Goal: Task Accomplishment & Management: Use online tool/utility

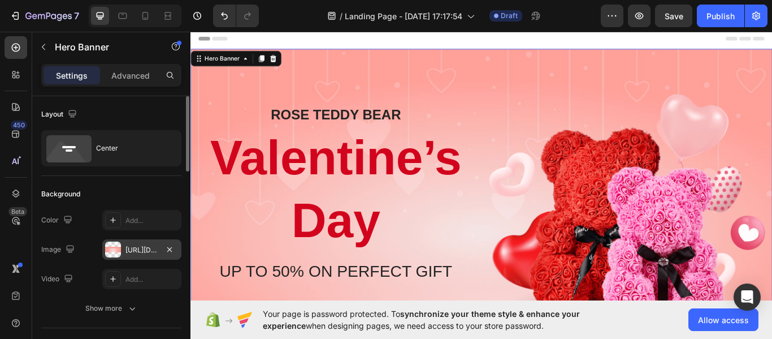
click at [116, 249] on div at bounding box center [113, 249] width 16 height 16
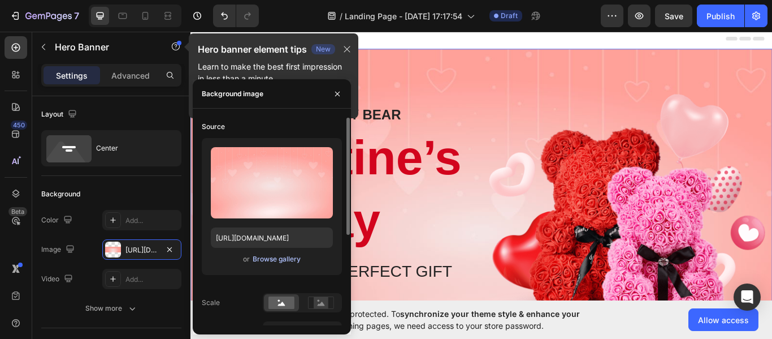
click at [278, 261] on div "Browse gallery" at bounding box center [277, 259] width 48 height 10
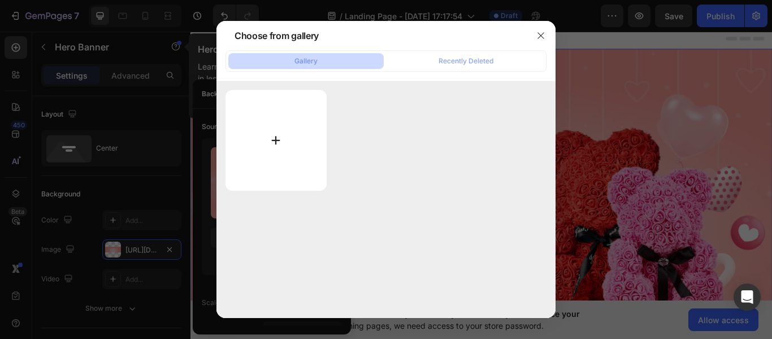
click at [284, 144] on input "file" at bounding box center [276, 140] width 101 height 101
type input "C:\fakepath\Inserir um título (9).png"
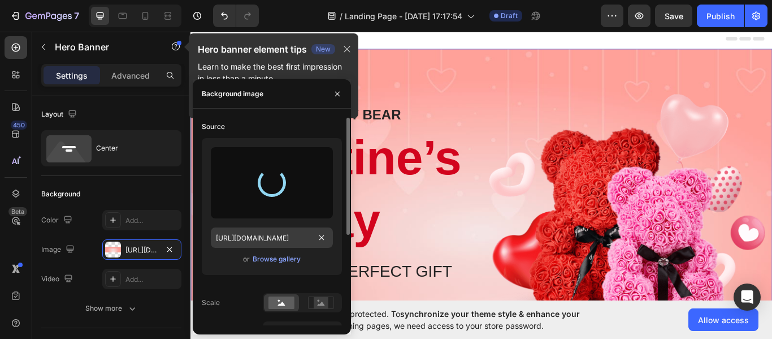
type input "https://cdn.shopify.com/s/files/1/0699/7308/2251/files/gempages_581682586124813…"
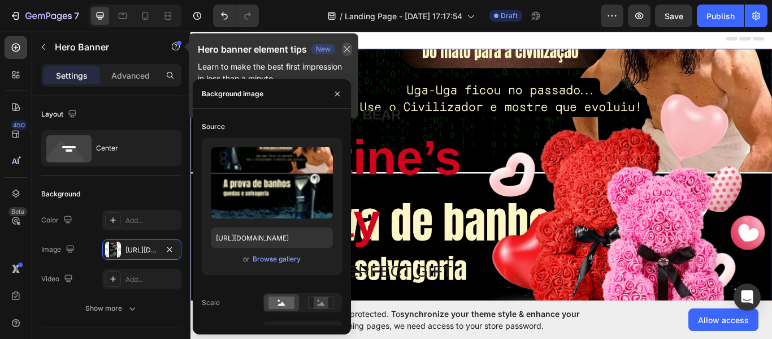
click at [345, 49] on icon "button" at bounding box center [347, 49] width 9 height 9
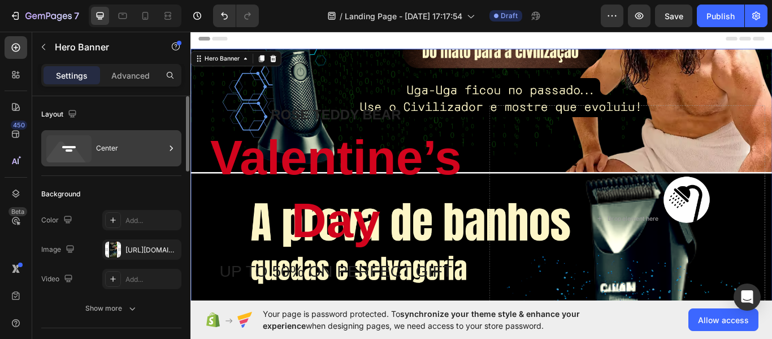
click at [119, 142] on div "Center" at bounding box center [130, 148] width 69 height 26
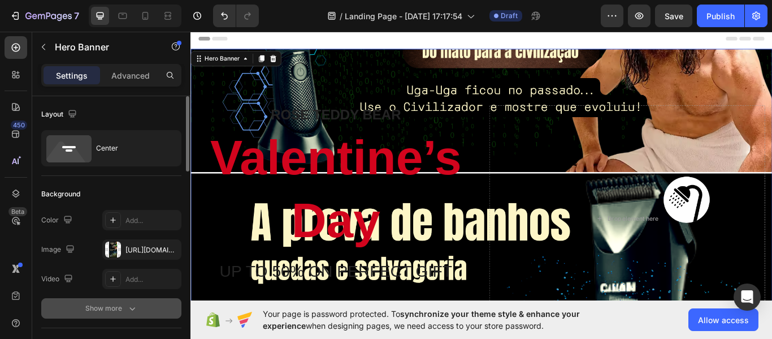
click at [97, 300] on button "Show more" at bounding box center [111, 308] width 140 height 20
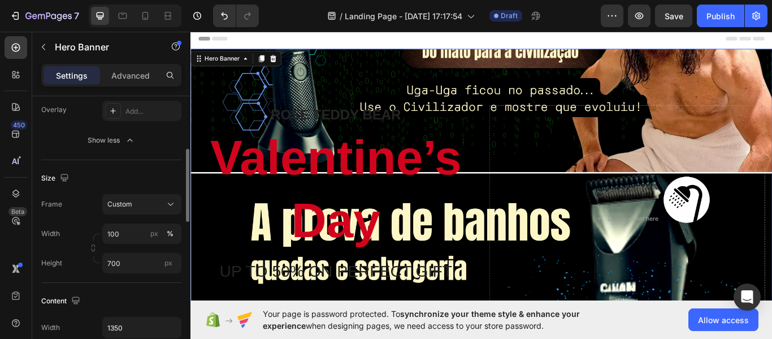
scroll to position [200, 0]
click at [137, 192] on button "Custom" at bounding box center [141, 201] width 79 height 20
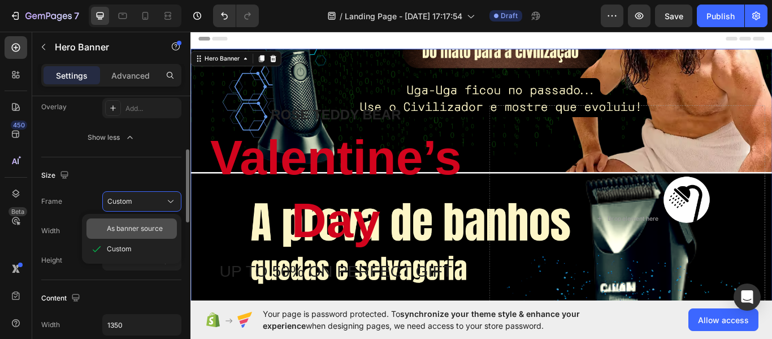
click at [136, 224] on span "As banner source" at bounding box center [135, 228] width 56 height 10
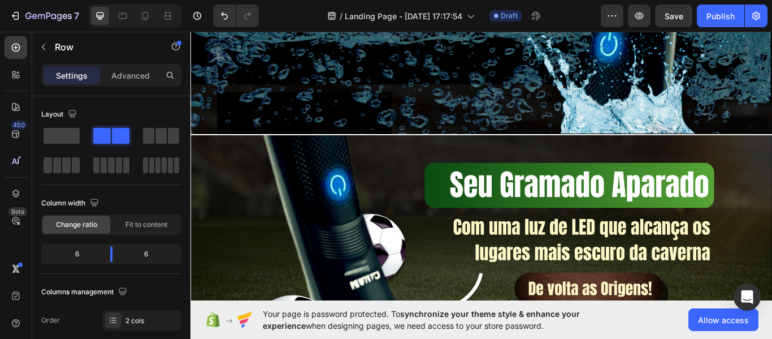
scroll to position [787, 0]
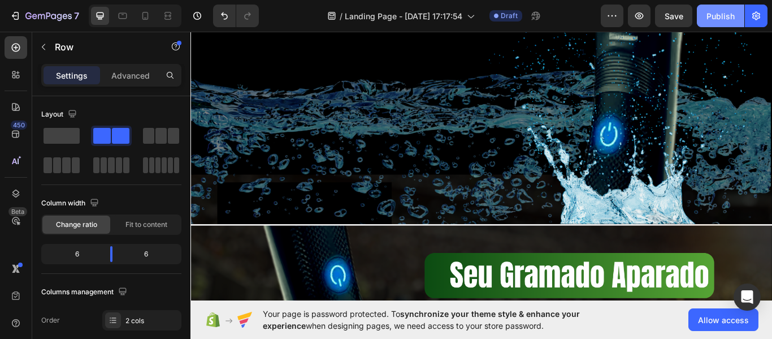
click at [724, 15] on div "Publish" at bounding box center [721, 16] width 28 height 12
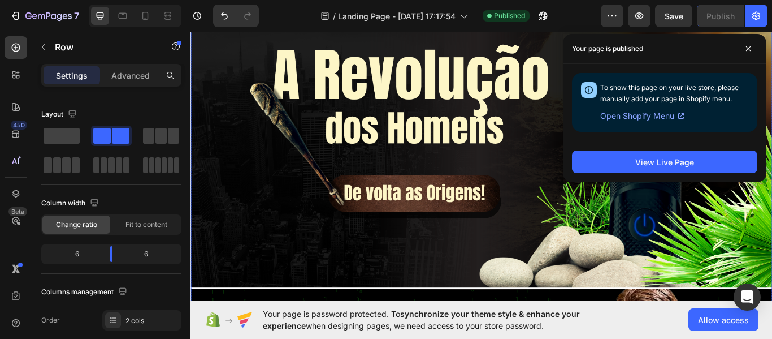
scroll to position [0, 0]
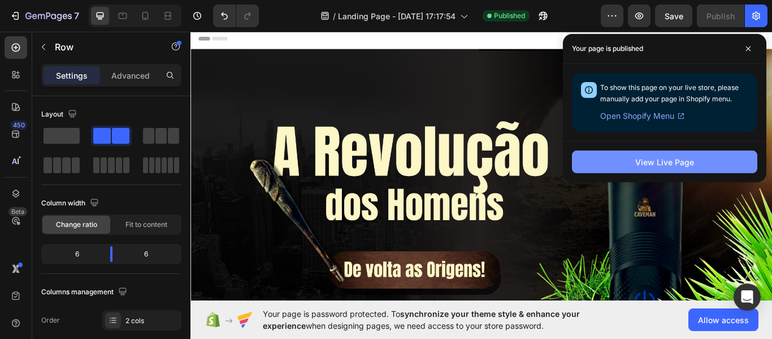
click at [653, 156] on div "View Live Page" at bounding box center [664, 162] width 59 height 12
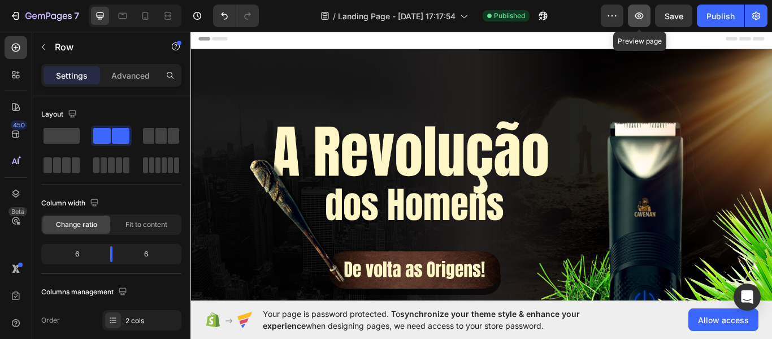
click at [634, 14] on icon "button" at bounding box center [639, 15] width 11 height 11
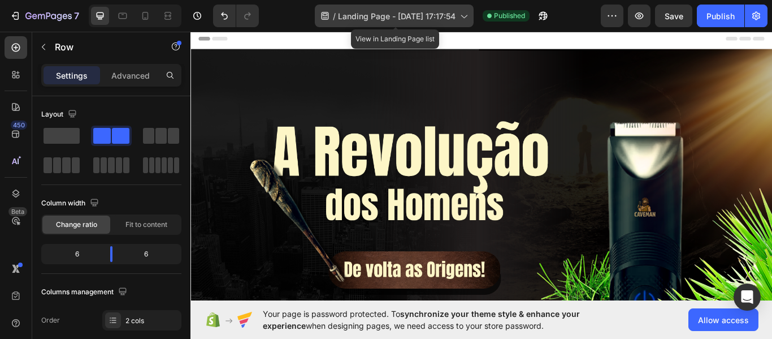
click at [461, 15] on icon at bounding box center [463, 15] width 11 height 11
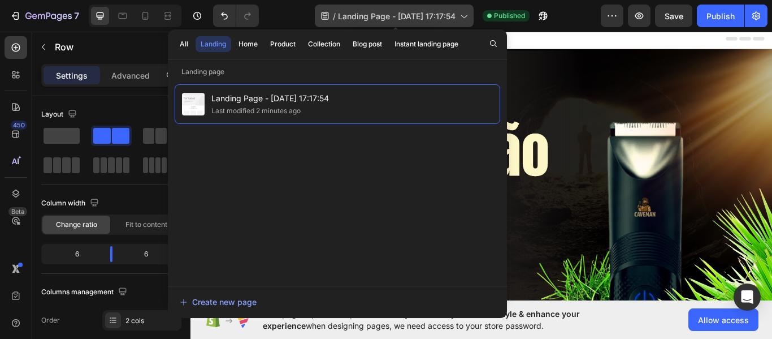
click at [461, 15] on icon at bounding box center [463, 15] width 11 height 11
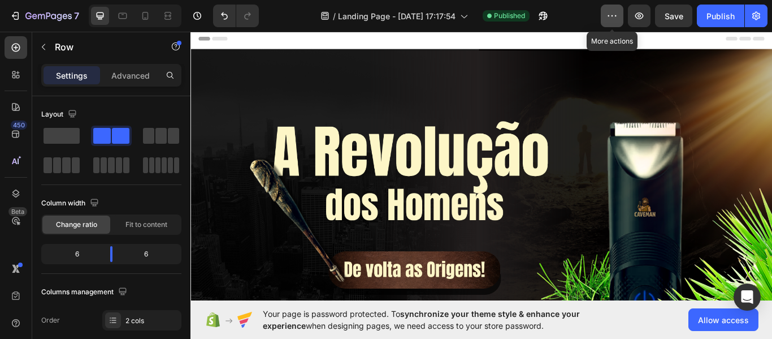
click at [612, 14] on icon "button" at bounding box center [612, 15] width 11 height 11
click at [140, 17] on icon at bounding box center [145, 15] width 11 height 11
type input "0"
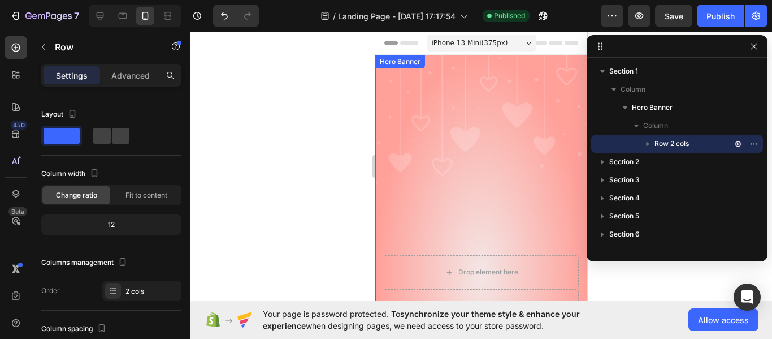
click at [445, 99] on div "Overlay" at bounding box center [481, 273] width 212 height 436
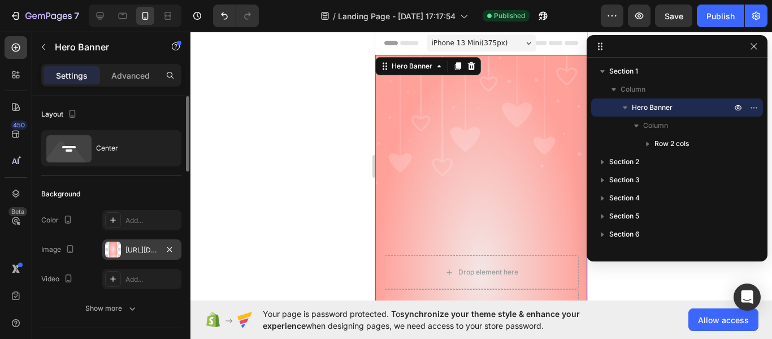
click at [124, 253] on div "https://ucarecdn.com/15b2c34b-897c-4b03-b8e5-3e7ed10d26ca/-/format/auto/" at bounding box center [141, 249] width 79 height 20
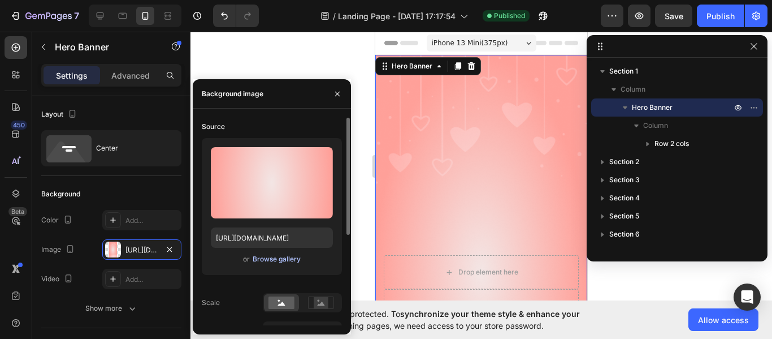
click at [276, 259] on div "Browse gallery" at bounding box center [277, 259] width 48 height 10
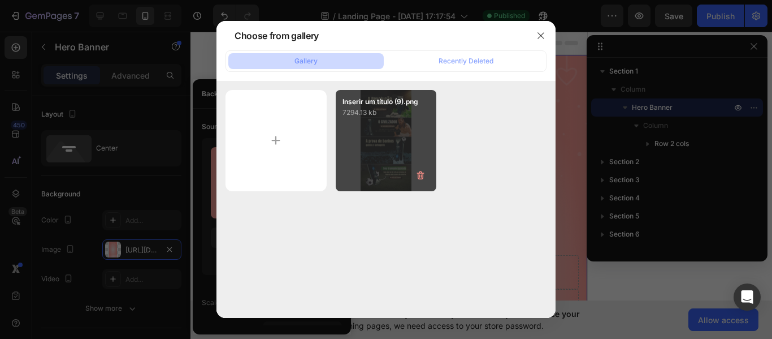
click at [352, 135] on div "Inserir um título (9).png 7294.13 kb" at bounding box center [386, 140] width 101 height 101
type input "https://cdn.shopify.com/s/files/1/0699/7308/2251/files/gempages_581682586124813…"
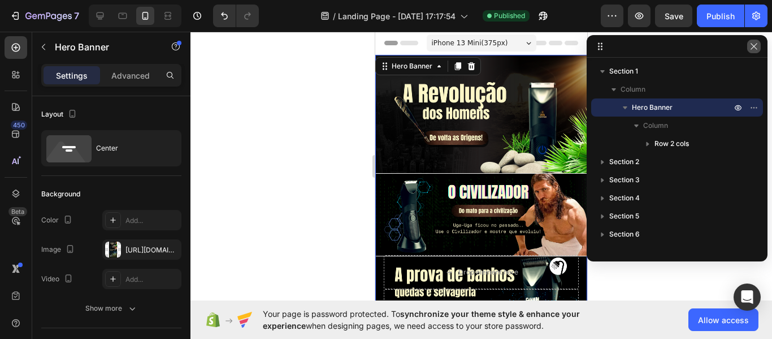
click at [756, 49] on icon "button" at bounding box center [754, 46] width 9 height 9
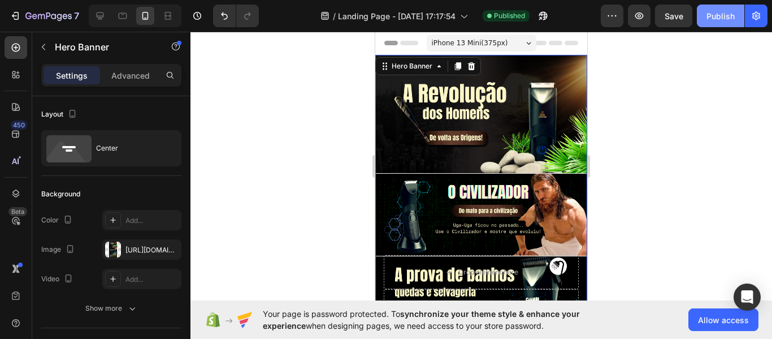
click at [719, 14] on div "Publish" at bounding box center [721, 16] width 28 height 12
click at [123, 14] on icon at bounding box center [123, 16] width 8 height 6
type input "700"
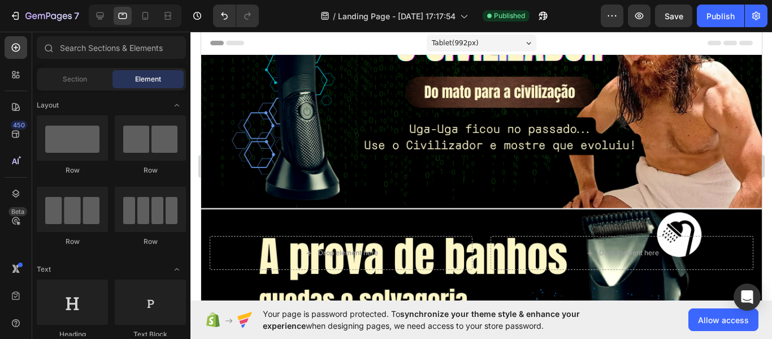
click at [231, 45] on span "Header" at bounding box center [234, 42] width 25 height 11
click at [66, 0] on body "7 / Landing Page - Aug 26, 17:17:54 Published Preview Save Publish 450 Beta Sec…" at bounding box center [386, 0] width 772 height 0
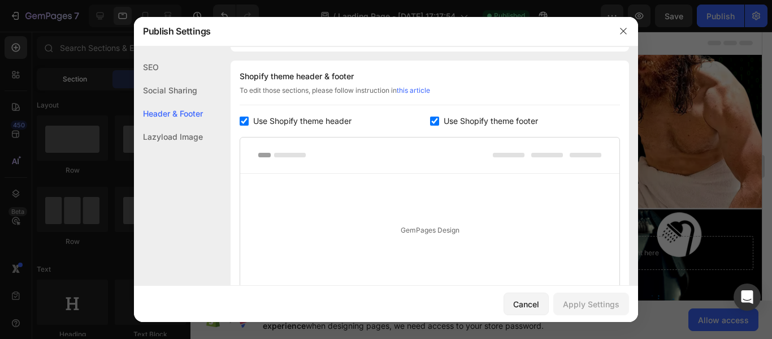
scroll to position [530, 0]
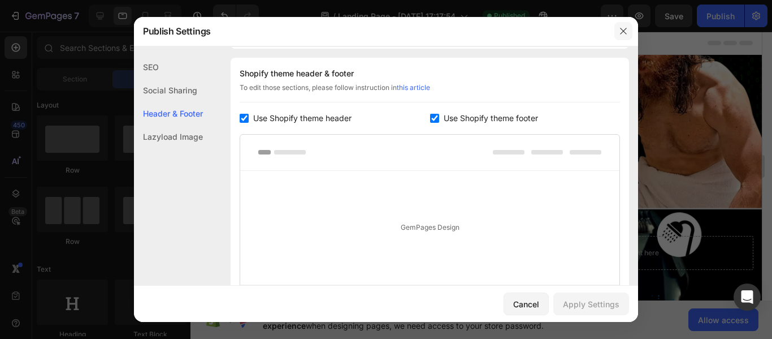
click at [622, 36] on button "button" at bounding box center [623, 31] width 18 height 18
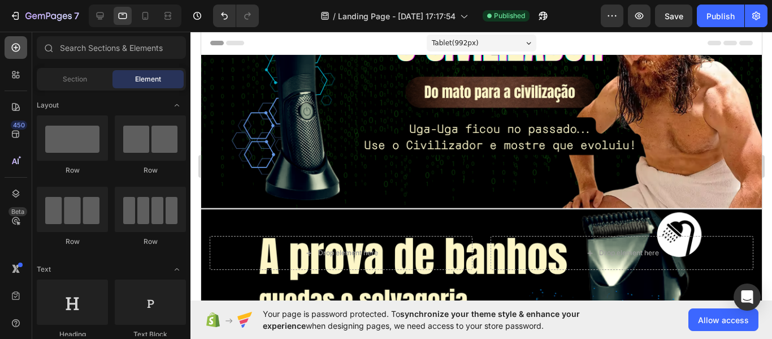
click at [21, 51] on icon at bounding box center [15, 47] width 11 height 11
click at [20, 68] on div at bounding box center [16, 74] width 23 height 23
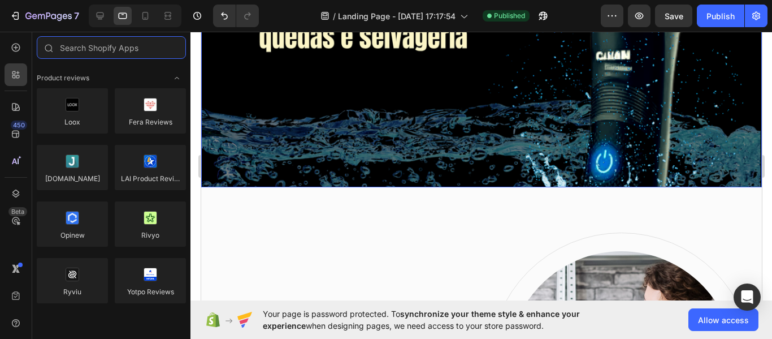
scroll to position [0, 0]
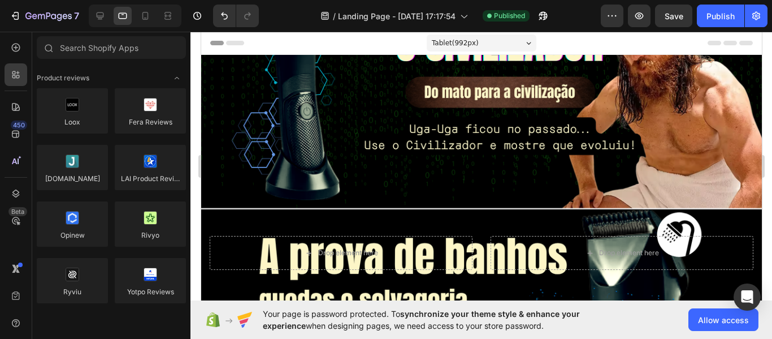
click at [512, 38] on div "Tablet ( 992 px)" at bounding box center [481, 42] width 110 height 17
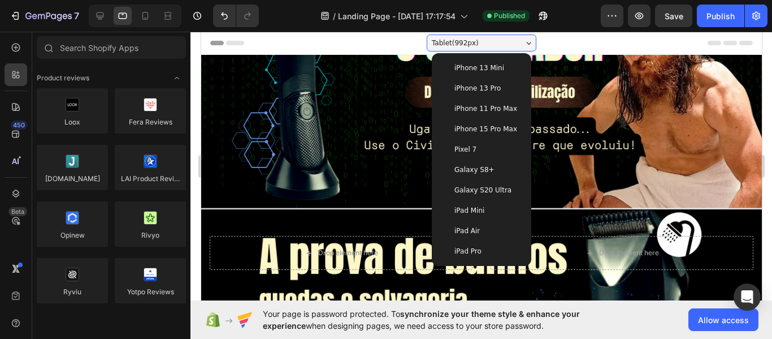
click at [465, 184] on div "Galaxy S20 Ultra" at bounding box center [481, 190] width 90 height 20
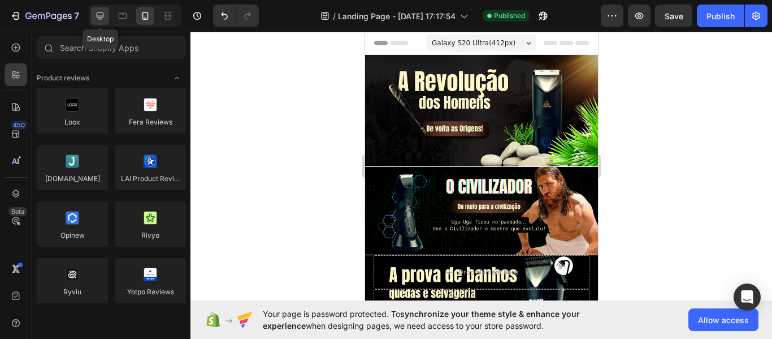
click at [102, 14] on icon at bounding box center [99, 15] width 11 height 11
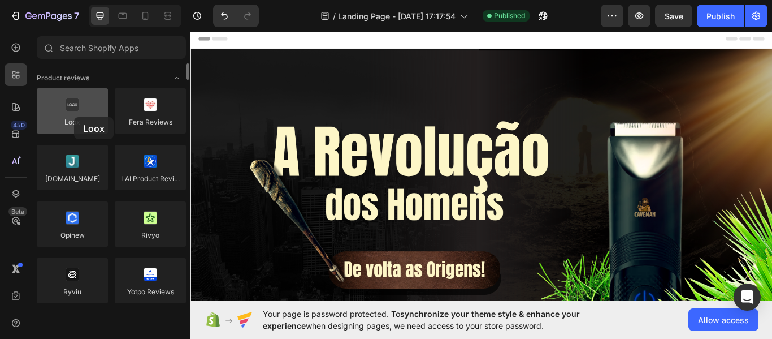
click at [74, 117] on div at bounding box center [72, 110] width 71 height 45
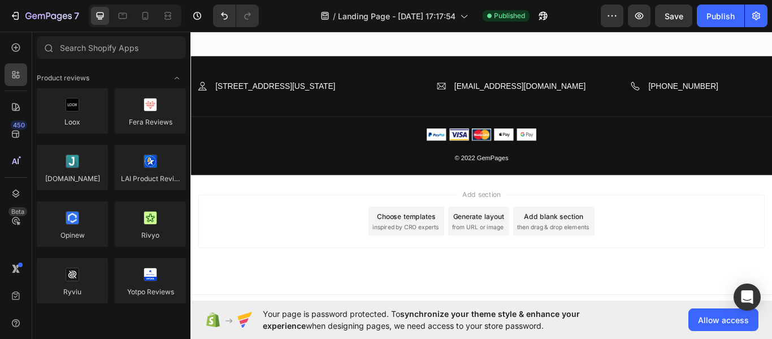
scroll to position [3788, 0]
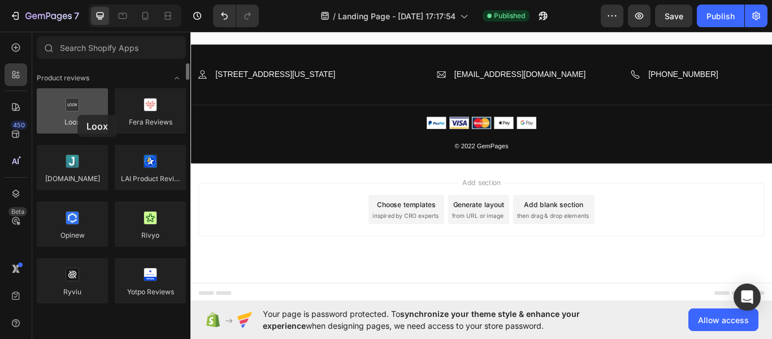
click at [77, 115] on div at bounding box center [72, 110] width 71 height 45
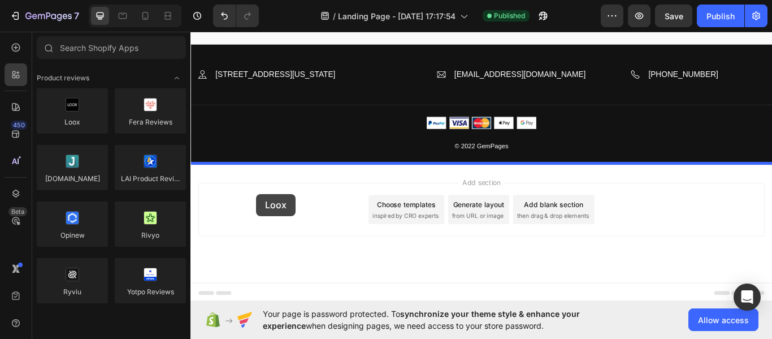
drag, startPoint x: 268, startPoint y: 144, endPoint x: 272, endPoint y: 243, distance: 99.0
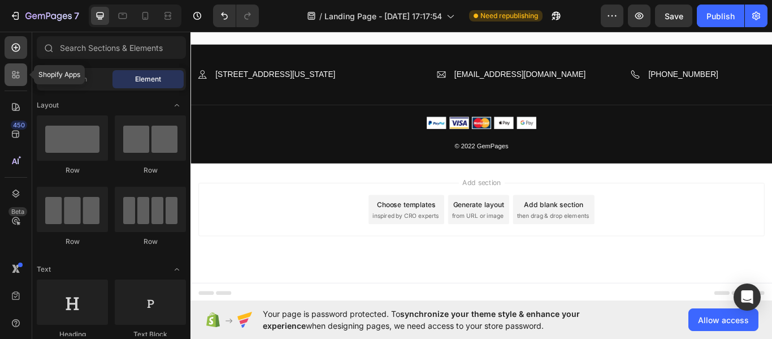
click at [16, 76] on icon at bounding box center [17, 76] width 3 height 3
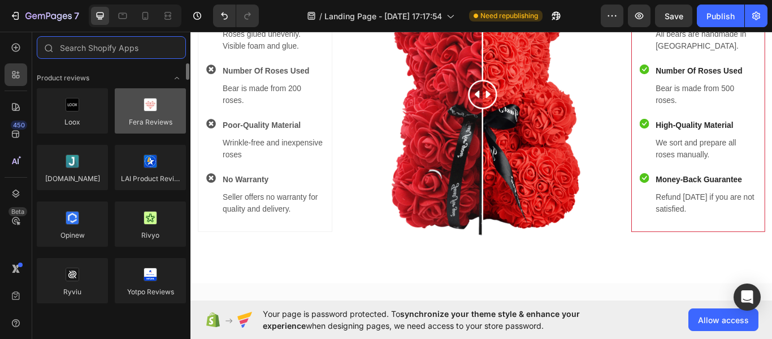
scroll to position [2566, 0]
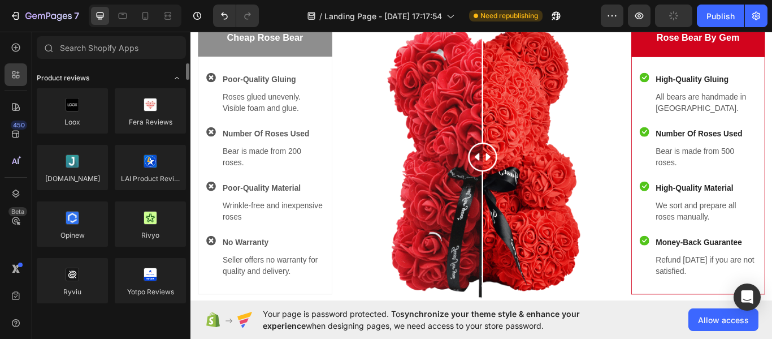
click at [176, 79] on icon "Toggle open" at bounding box center [176, 77] width 9 height 9
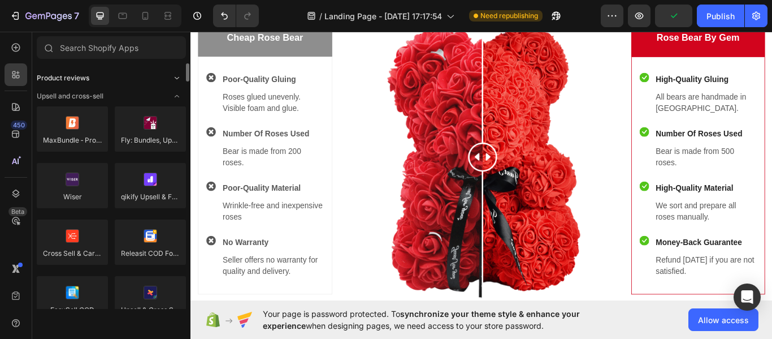
click at [176, 79] on icon "Toggle open" at bounding box center [177, 78] width 5 height 2
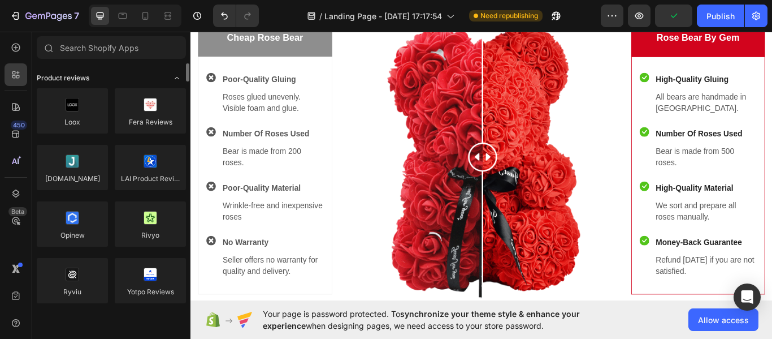
click at [176, 79] on icon "Toggle open" at bounding box center [176, 77] width 9 height 9
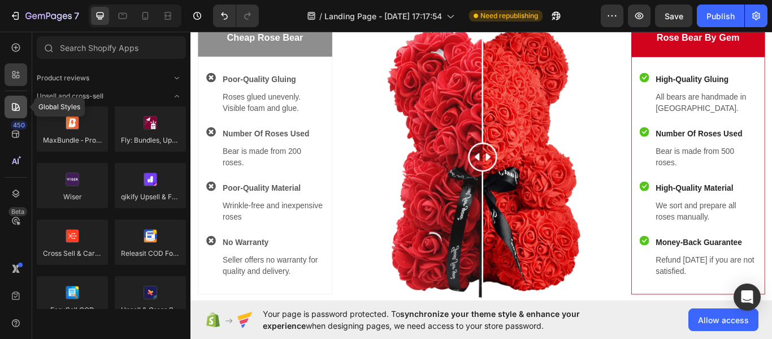
click at [18, 110] on icon at bounding box center [15, 106] width 11 height 11
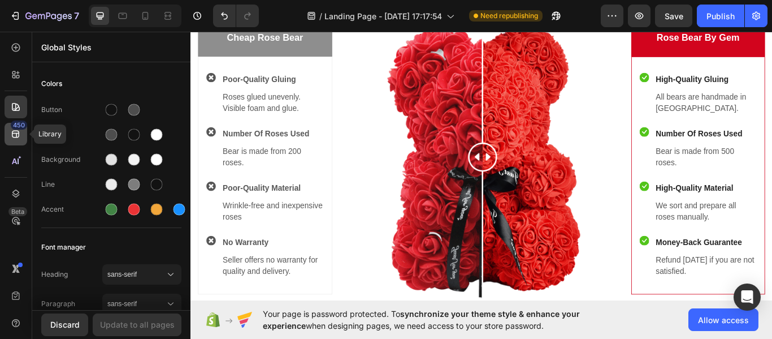
click at [16, 123] on div "450" at bounding box center [19, 124] width 16 height 9
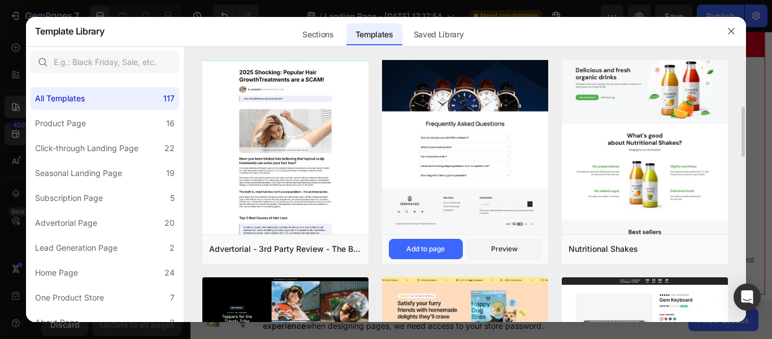
scroll to position [240, 0]
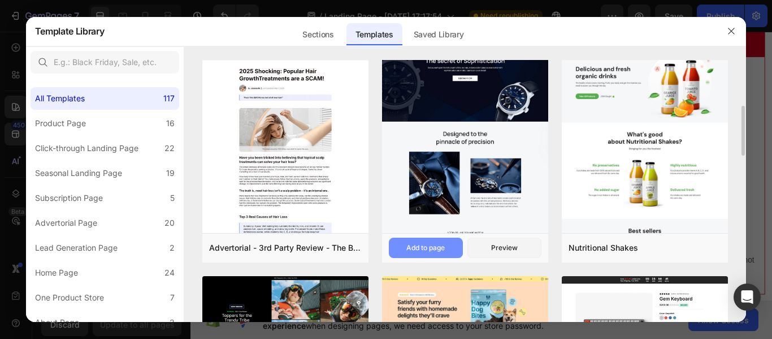
click at [426, 250] on div "Add to page" at bounding box center [425, 248] width 38 height 10
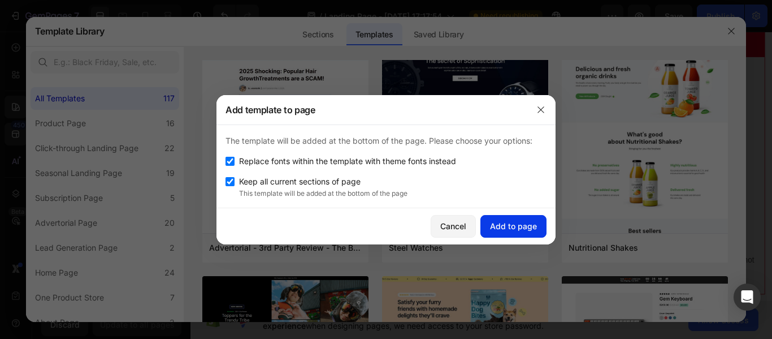
click at [512, 228] on div "Add to page" at bounding box center [513, 226] width 47 height 12
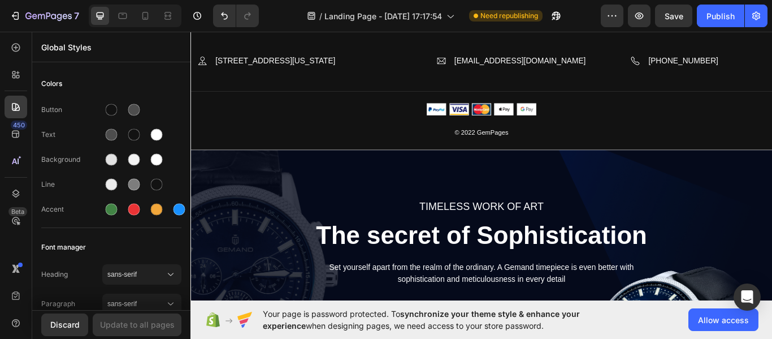
scroll to position [2642, 0]
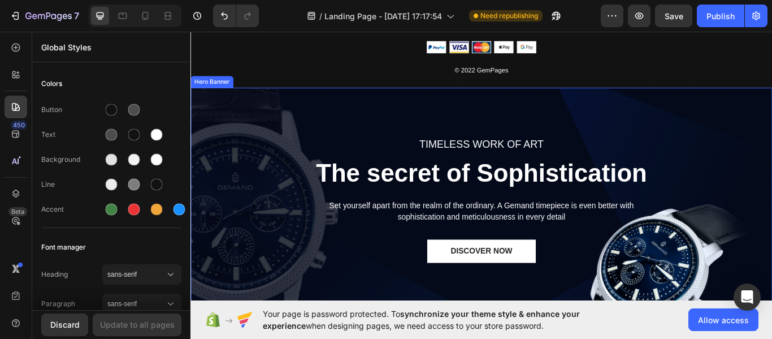
click at [374, 119] on div "TIMELESS WORK OF ART Text block The secret of Sophistication Heading Set yourse…" at bounding box center [529, 248] width 661 height 371
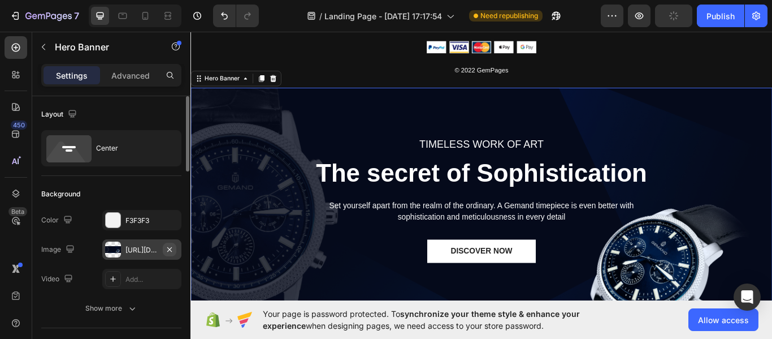
click at [168, 249] on icon "button" at bounding box center [169, 249] width 9 height 9
type input "Auto"
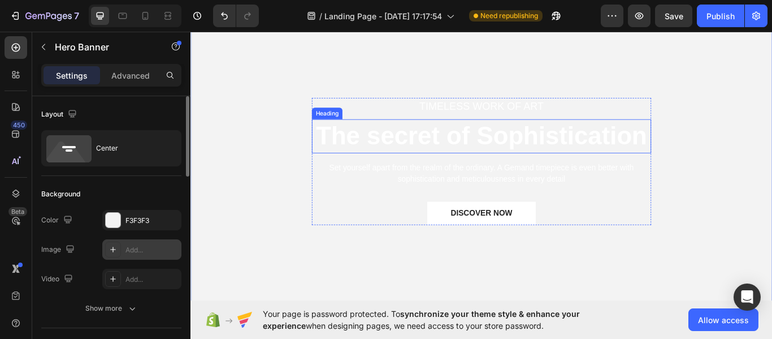
scroll to position [2644, 0]
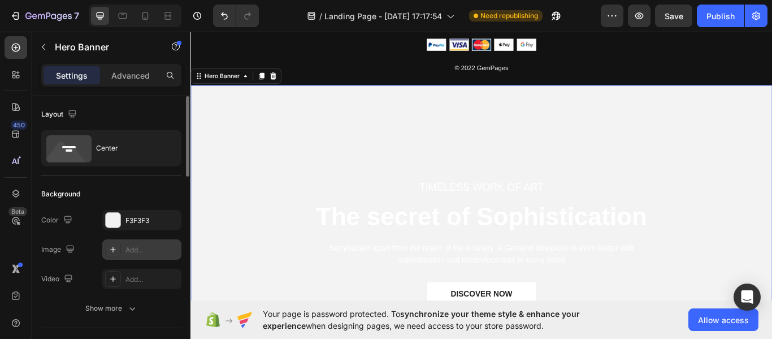
click at [117, 247] on icon at bounding box center [113, 249] width 9 height 9
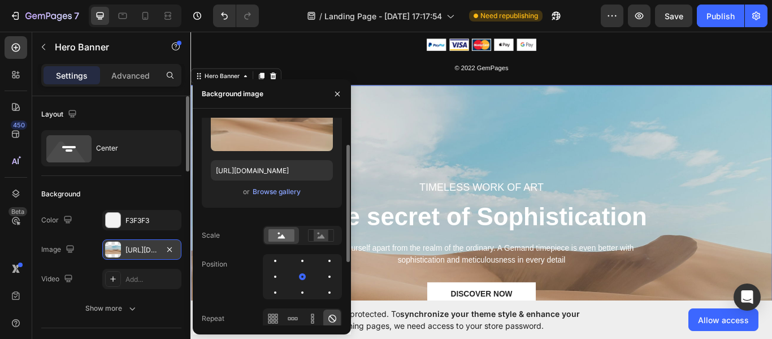
scroll to position [68, 0]
click at [315, 231] on rect at bounding box center [321, 233] width 15 height 11
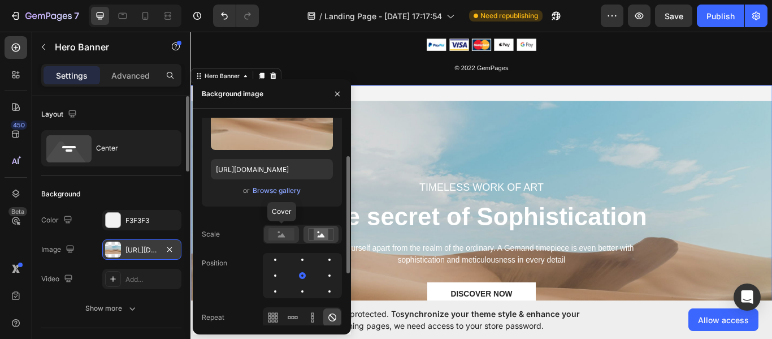
click at [276, 238] on rect at bounding box center [282, 234] width 26 height 12
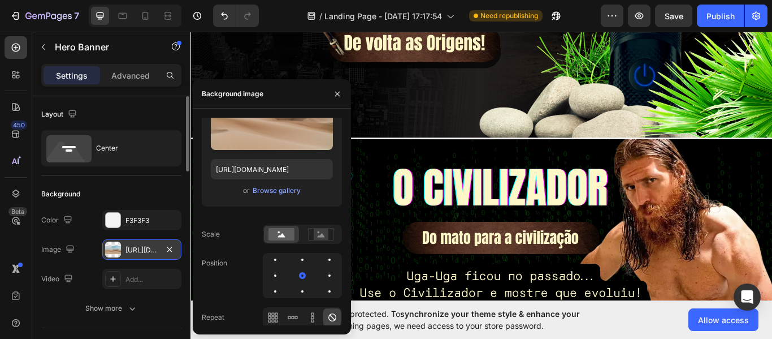
scroll to position [0, 0]
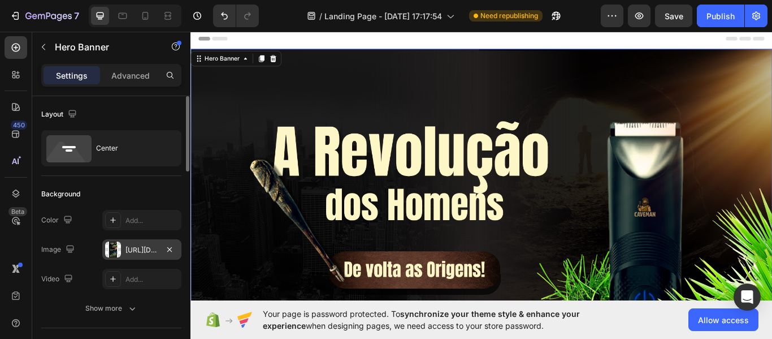
click at [135, 244] on div "https://cdn.shopify.com/s/files/1/0699/7308/2251/files/gempages_581682586124813…" at bounding box center [141, 249] width 79 height 20
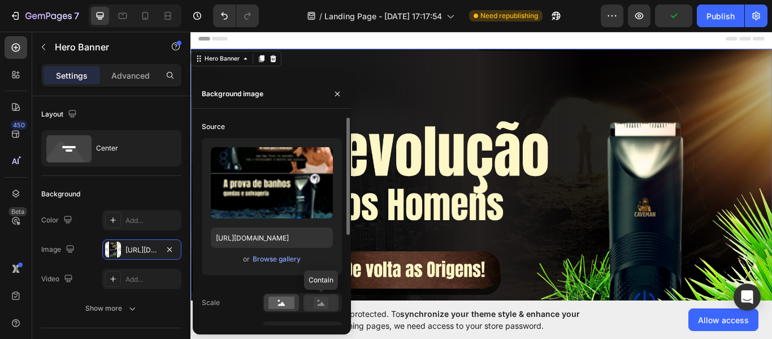
click at [327, 306] on rect at bounding box center [321, 302] width 15 height 11
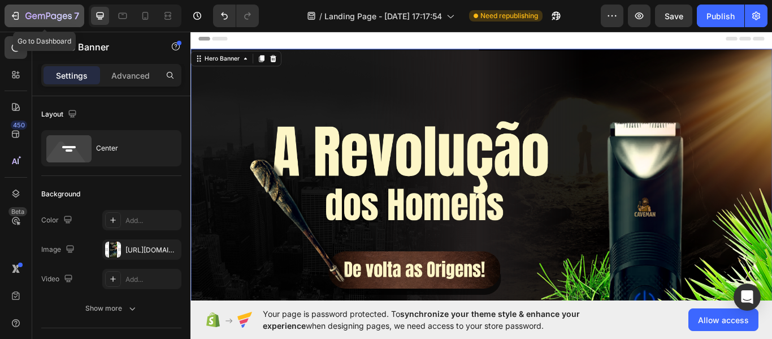
click at [64, 7] on button "7" at bounding box center [45, 16] width 80 height 23
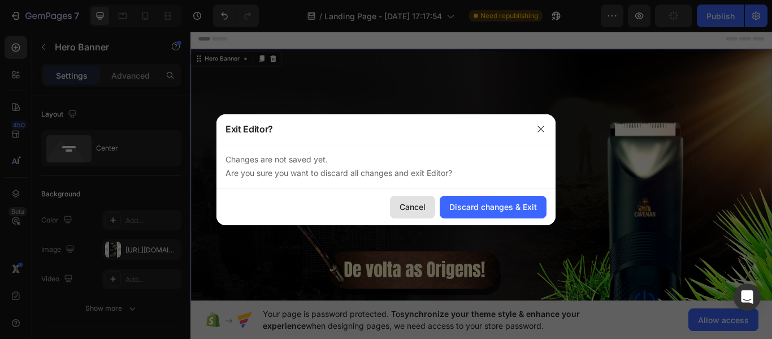
click at [413, 205] on div "Cancel" at bounding box center [413, 207] width 26 height 12
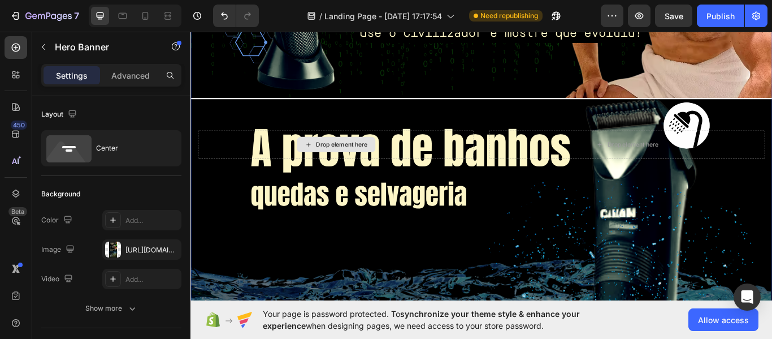
scroll to position [568, 0]
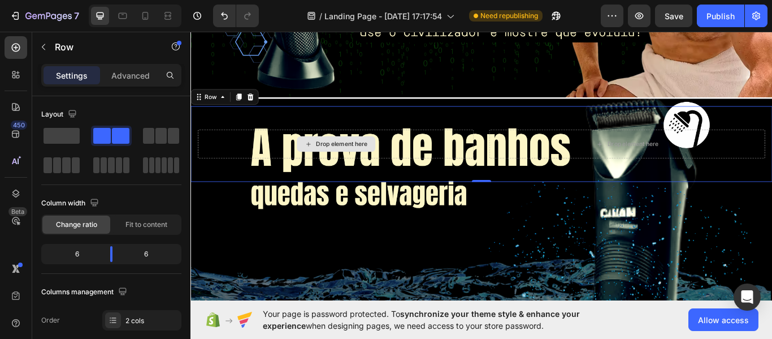
click at [469, 162] on div "Drop element here" at bounding box center [360, 163] width 322 height 34
click at [48, 132] on span at bounding box center [62, 136] width 36 height 16
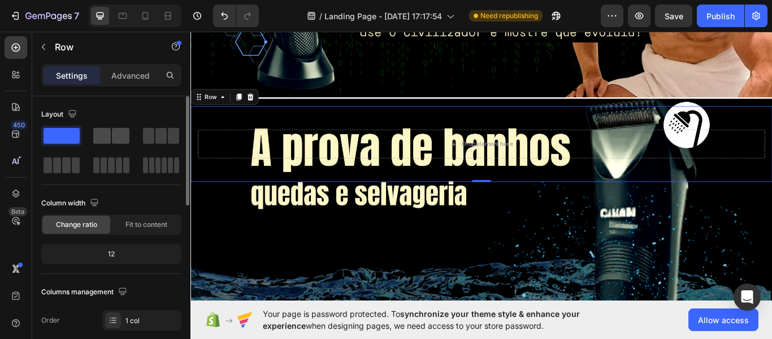
click at [121, 136] on span at bounding box center [121, 136] width 18 height 16
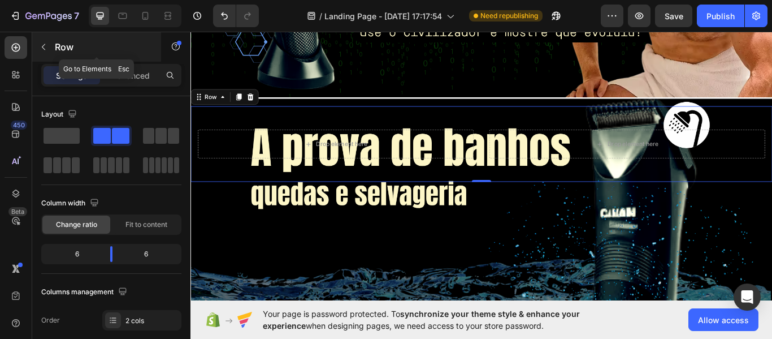
click at [46, 45] on icon "button" at bounding box center [43, 46] width 9 height 9
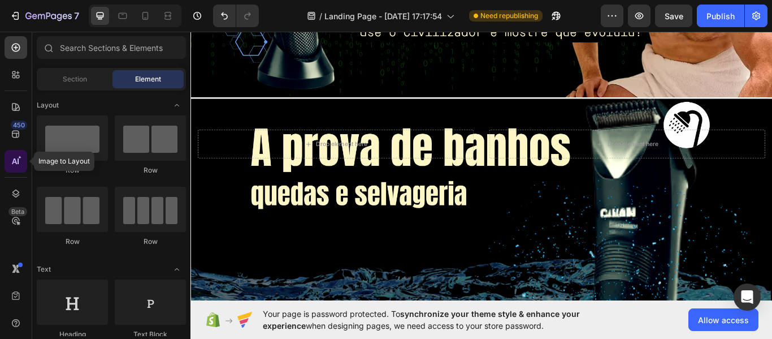
click at [15, 165] on icon at bounding box center [15, 160] width 11 height 11
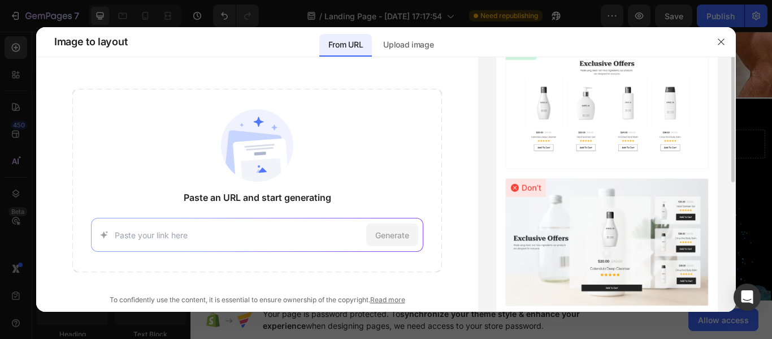
scroll to position [0, 0]
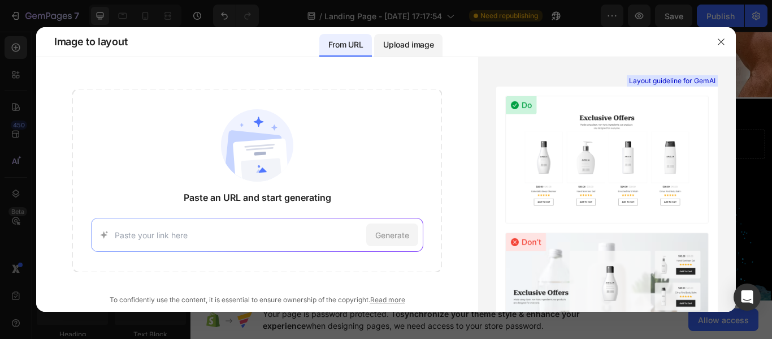
click at [402, 44] on p "Upload image" at bounding box center [408, 45] width 50 height 14
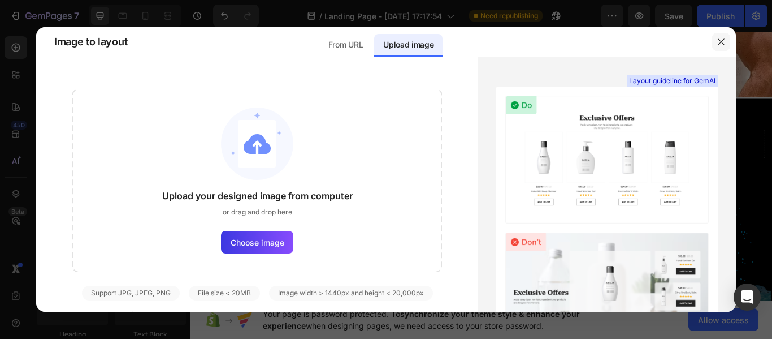
click at [725, 44] on icon "button" at bounding box center [721, 41] width 9 height 9
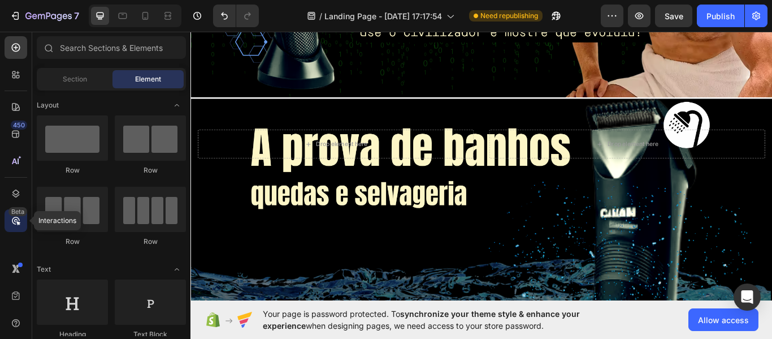
click at [16, 222] on icon at bounding box center [18, 223] width 4 height 4
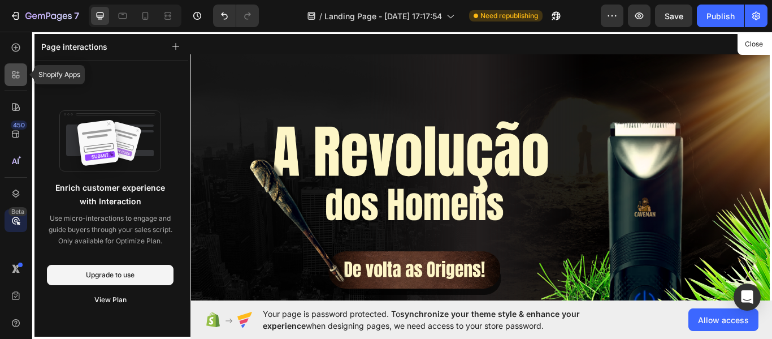
click at [14, 76] on icon at bounding box center [15, 74] width 11 height 11
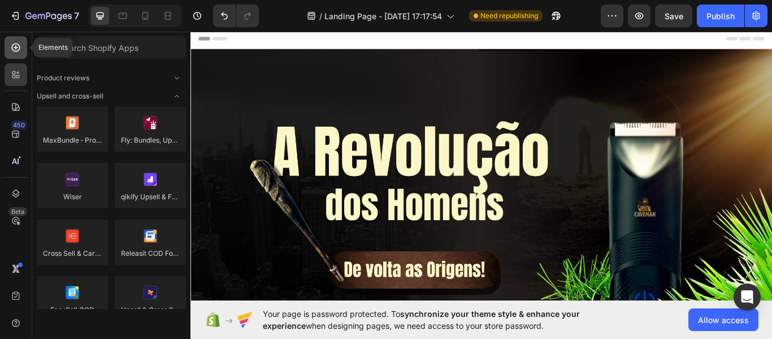
click at [21, 42] on icon at bounding box center [15, 47] width 11 height 11
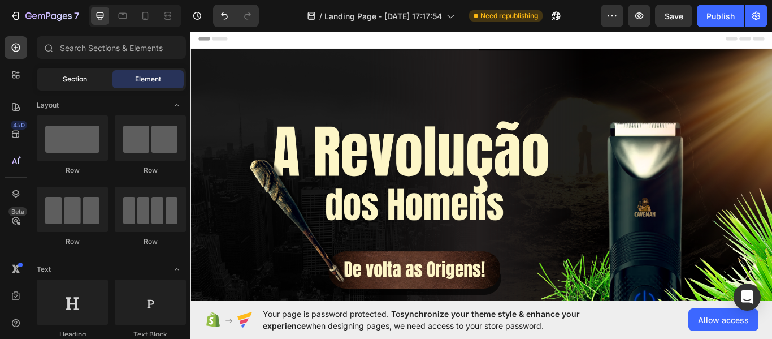
click at [68, 78] on span "Section" at bounding box center [75, 79] width 24 height 10
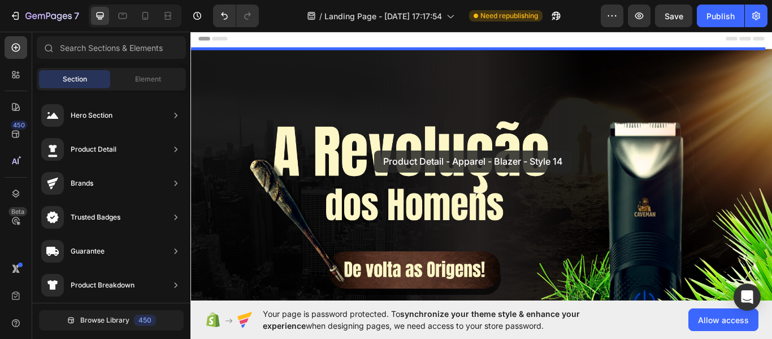
drag, startPoint x: 434, startPoint y: 138, endPoint x: 403, endPoint y: 171, distance: 44.4
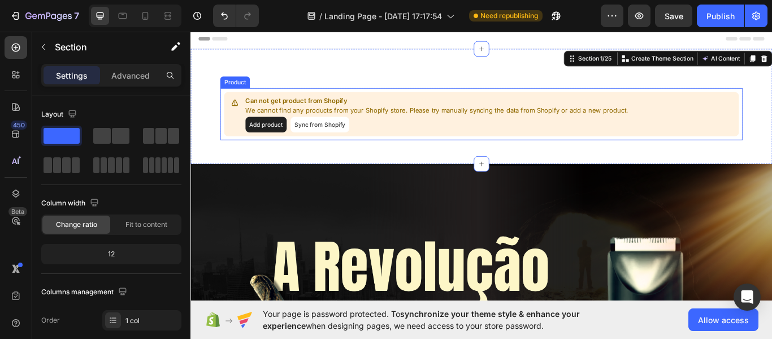
click at [272, 141] on button "Add product" at bounding box center [278, 140] width 48 height 18
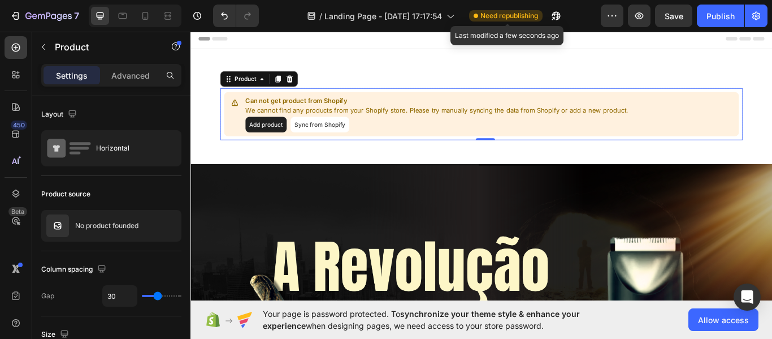
click at [513, 17] on span "Need republishing" at bounding box center [510, 16] width 58 height 10
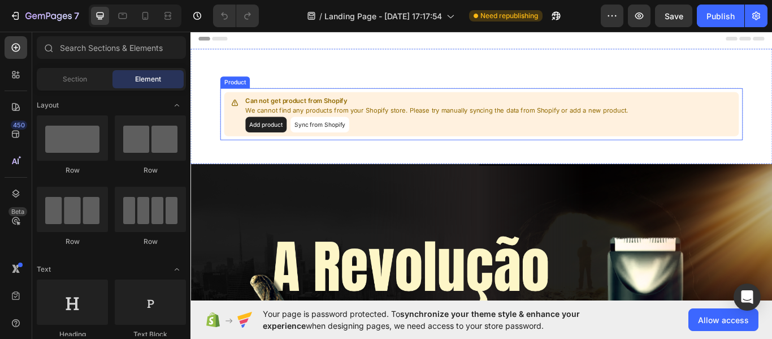
click at [281, 138] on button "Add product" at bounding box center [278, 140] width 48 height 18
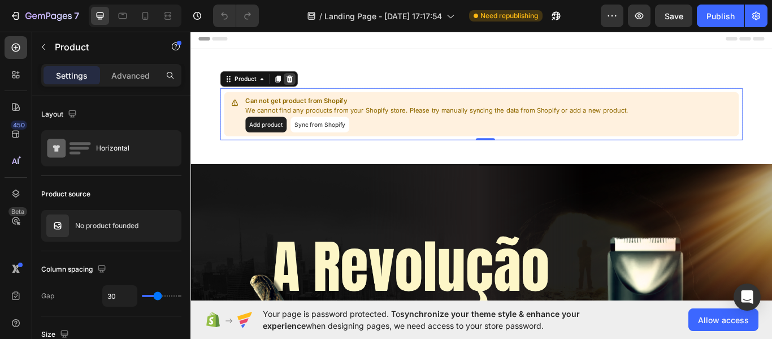
click at [306, 84] on icon at bounding box center [305, 87] width 7 height 8
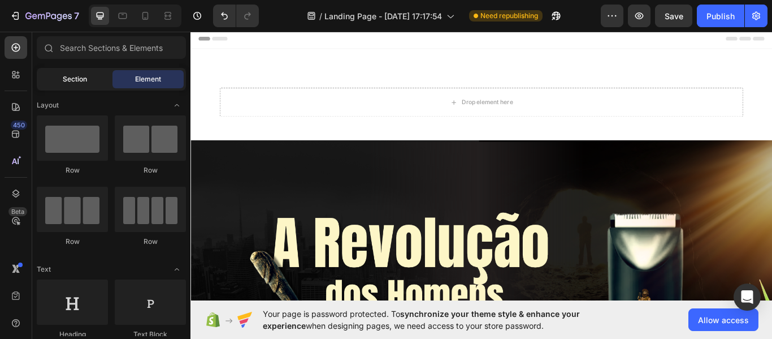
click at [79, 83] on span "Section" at bounding box center [75, 79] width 24 height 10
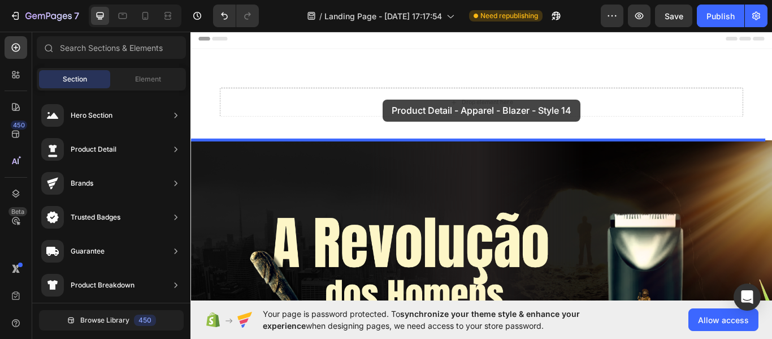
drag, startPoint x: 463, startPoint y: 142, endPoint x: 414, endPoint y: 111, distance: 58.0
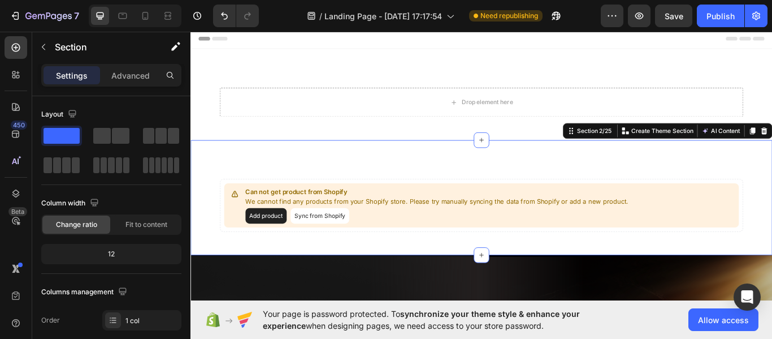
click at [495, 182] on div "Can not get product from Shopify We cannot find any products from your Shopify …" at bounding box center [530, 225] width 678 height 134
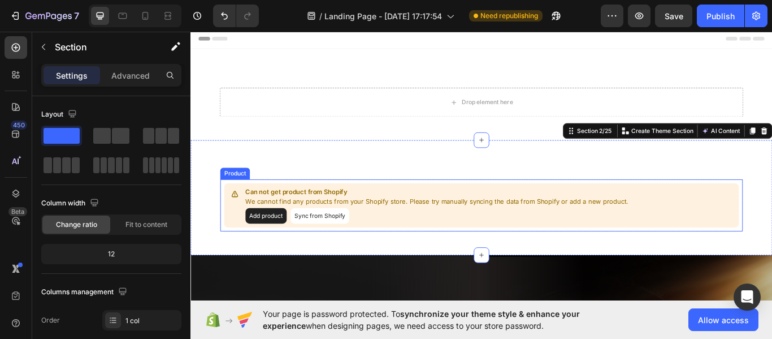
click at [621, 255] on div "Add product Sync from Shopify" at bounding box center [477, 246] width 447 height 18
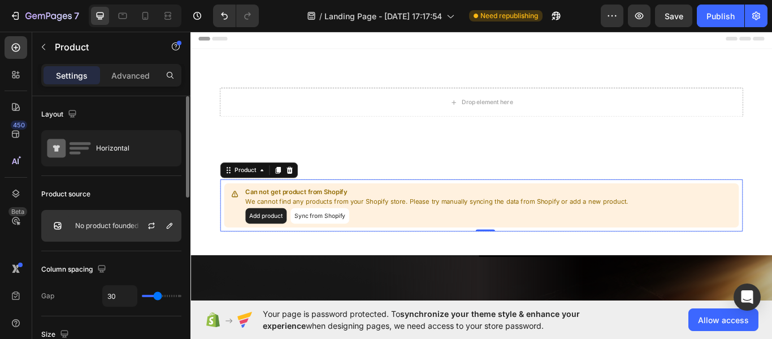
click at [112, 237] on div "No product founded" at bounding box center [111, 226] width 140 height 32
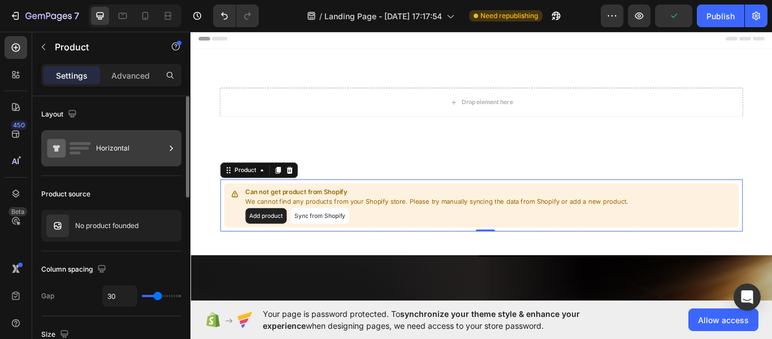
click at [100, 149] on div "Horizontal" at bounding box center [130, 148] width 69 height 26
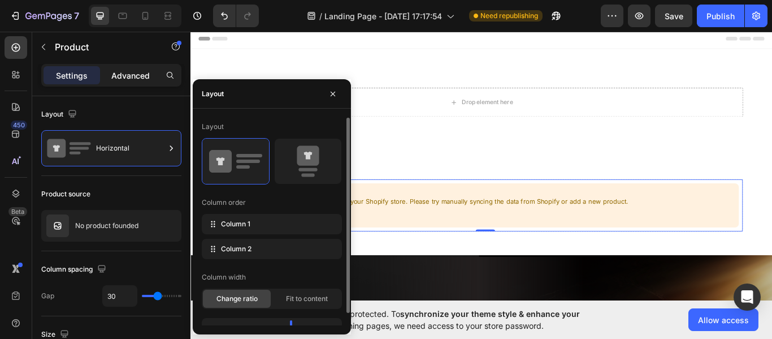
click at [124, 73] on p "Advanced" at bounding box center [130, 76] width 38 height 12
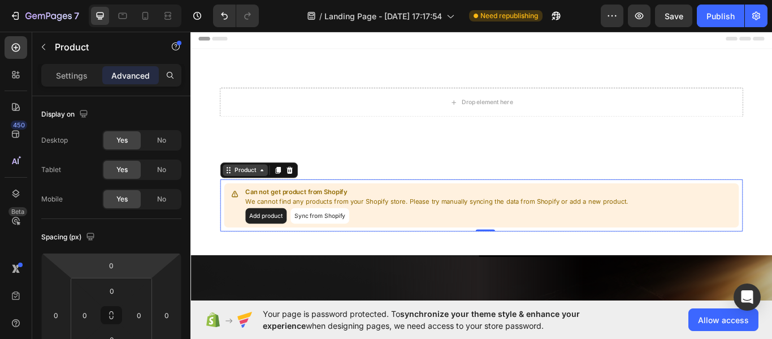
click at [273, 193] on icon at bounding box center [273, 193] width 3 height 2
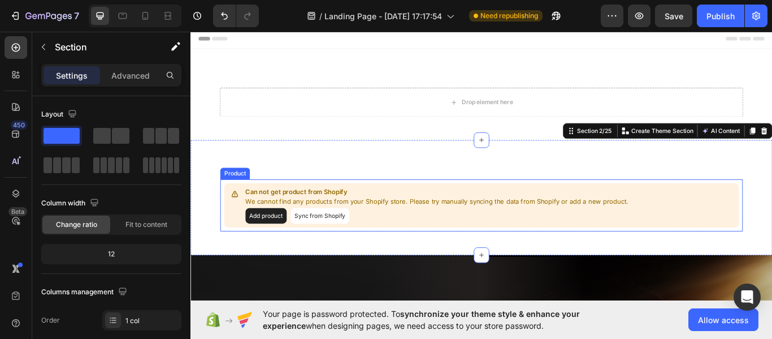
click at [298, 213] on p "Can not get product from Shopify" at bounding box center [477, 218] width 447 height 11
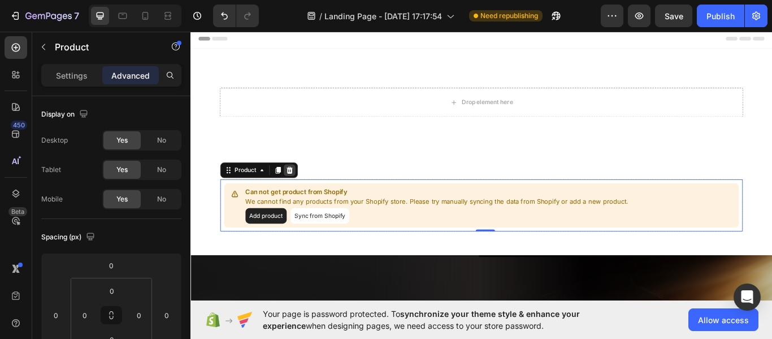
click at [310, 191] on icon at bounding box center [305, 193] width 9 height 9
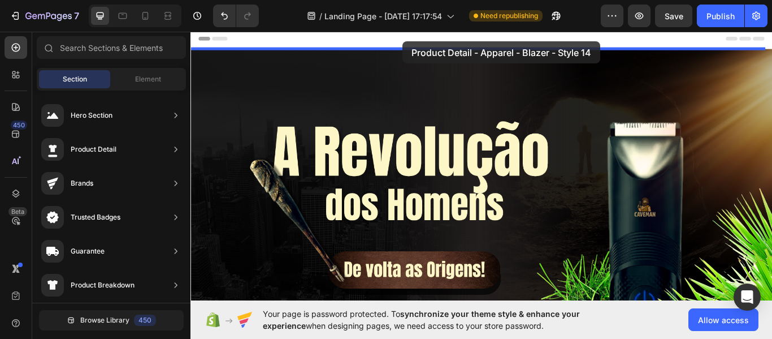
drag, startPoint x: 484, startPoint y: 132, endPoint x: 438, endPoint y: 44, distance: 100.4
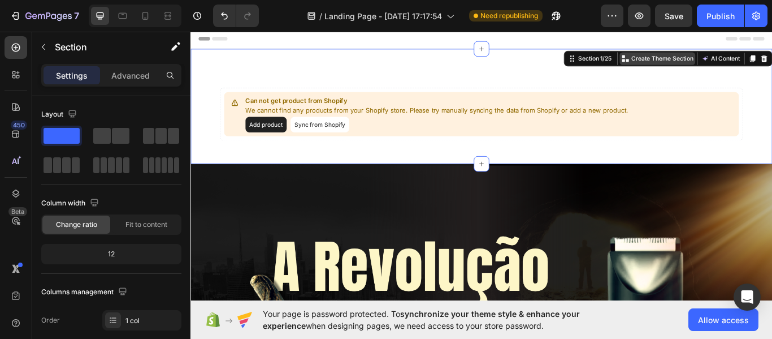
click at [731, 66] on p "Create Theme Section" at bounding box center [740, 63] width 72 height 10
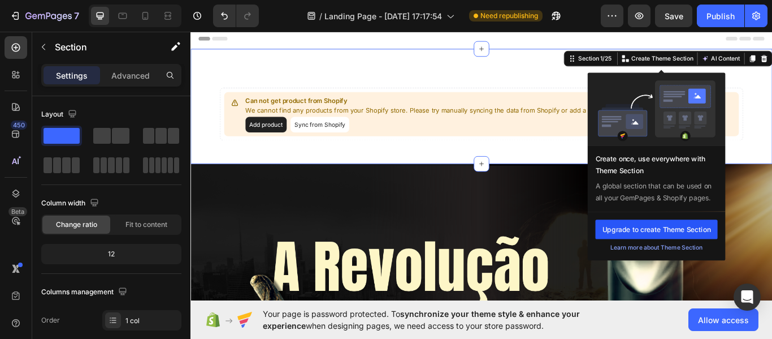
click at [723, 255] on button "Upgrade to create Theme Section" at bounding box center [734, 262] width 142 height 23
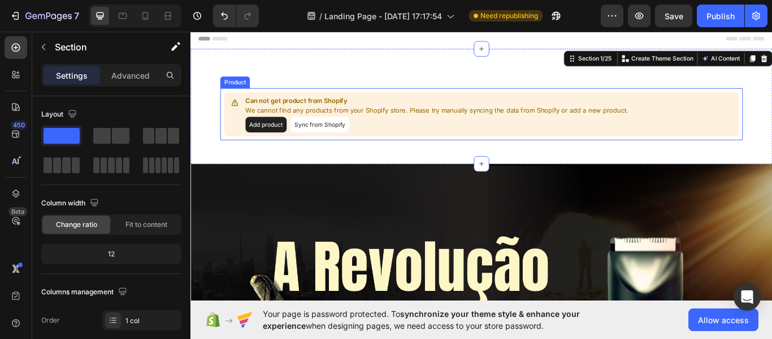
click at [458, 129] on div "Can not get product from Shopify We cannot find any products from your Shopify …" at bounding box center [477, 128] width 447 height 42
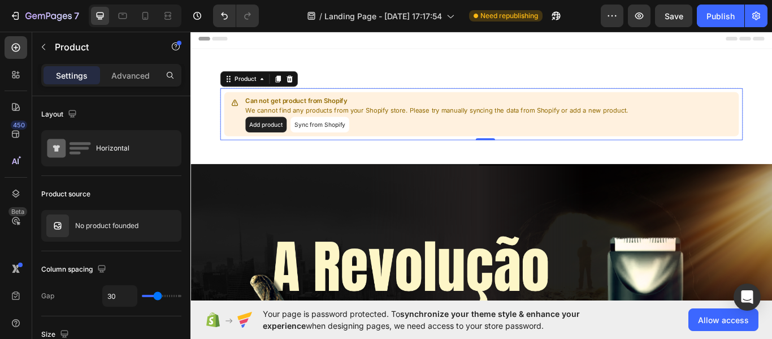
click at [273, 139] on button "Add product" at bounding box center [278, 140] width 48 height 18
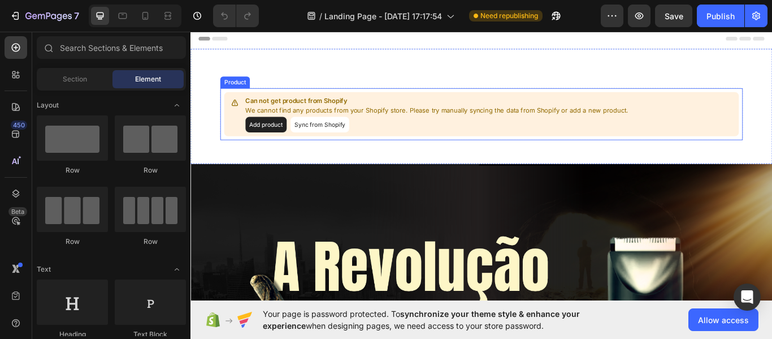
click at [422, 122] on p "We cannot find any products from your Shopify store. Please try manually syncin…" at bounding box center [477, 123] width 447 height 11
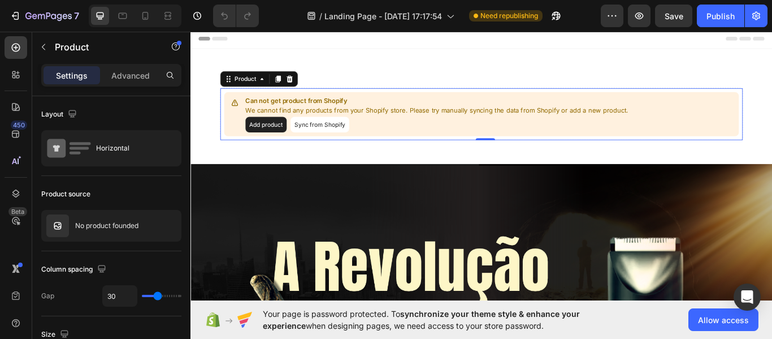
click at [534, 121] on p "We cannot find any products from your Shopify store. Please try manually syncin…" at bounding box center [477, 123] width 447 height 11
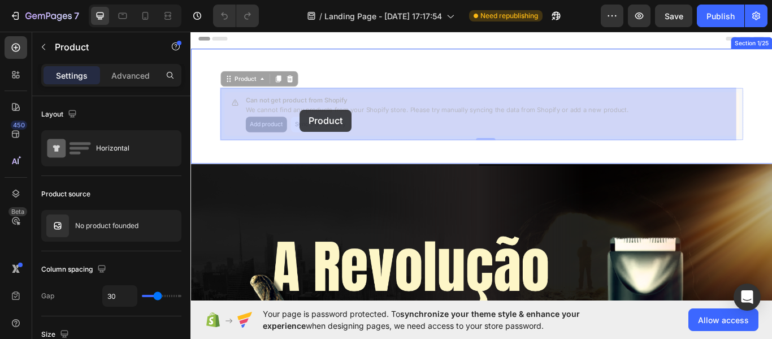
drag, startPoint x: 240, startPoint y: 111, endPoint x: 318, endPoint y: 123, distance: 78.4
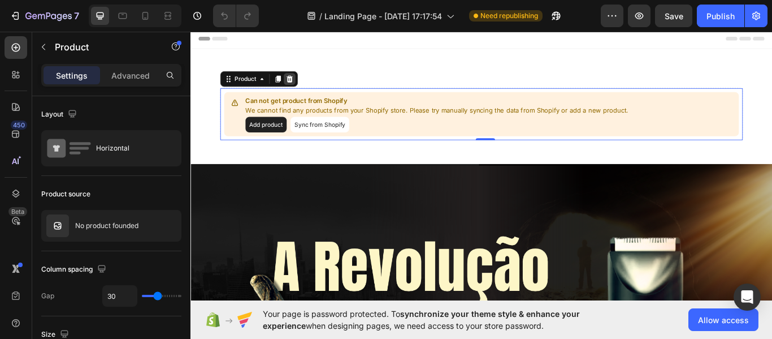
click at [305, 86] on icon at bounding box center [305, 87] width 9 height 9
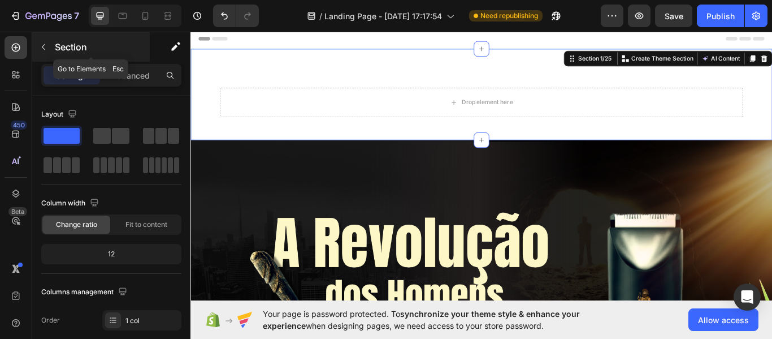
click at [51, 43] on button "button" at bounding box center [43, 47] width 18 height 18
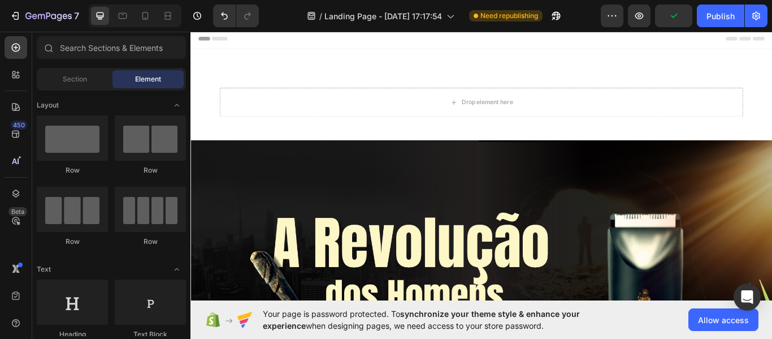
click at [80, 88] on div "Section Element" at bounding box center [111, 79] width 149 height 23
click at [79, 79] on span "Section" at bounding box center [75, 79] width 24 height 10
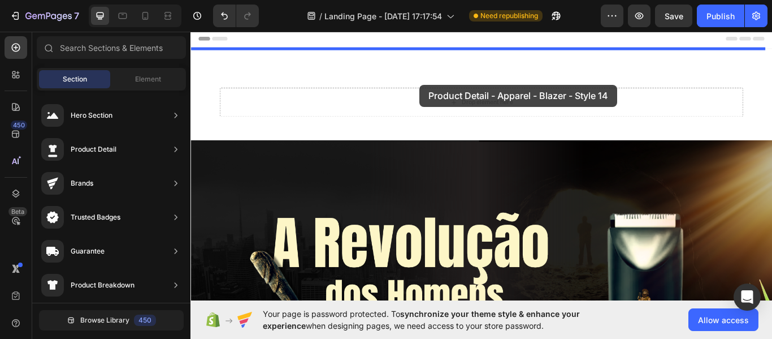
drag, startPoint x: 446, startPoint y: 140, endPoint x: 467, endPoint y: 93, distance: 51.4
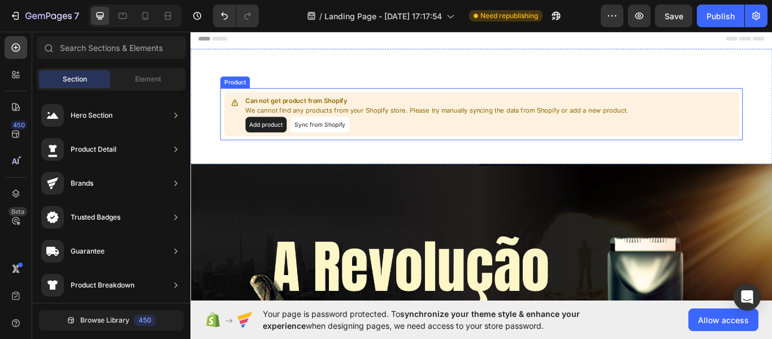
click at [339, 141] on button "Sync from Shopify" at bounding box center [341, 140] width 68 height 18
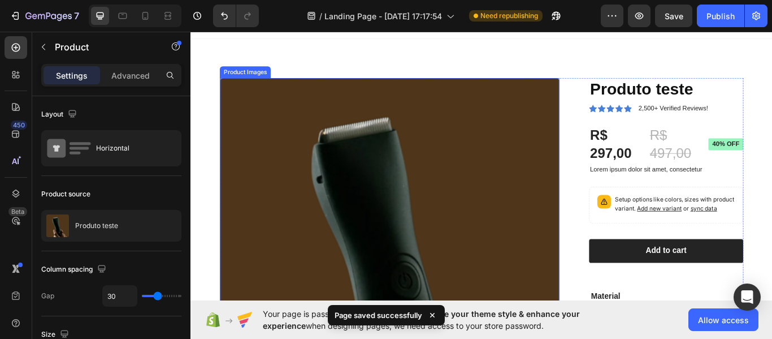
scroll to position [107, 0]
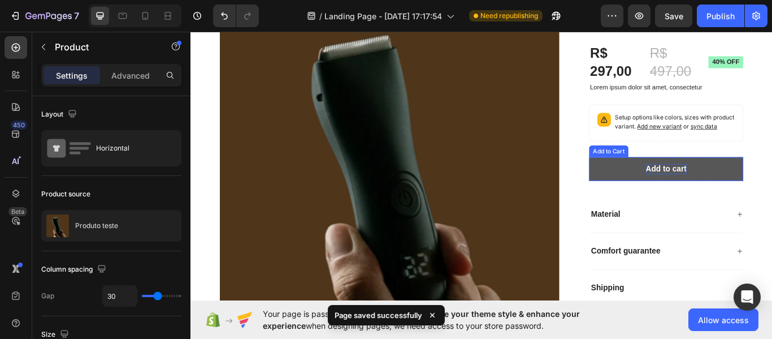
click at [726, 198] on div "Add to cart" at bounding box center [744, 192] width 47 height 12
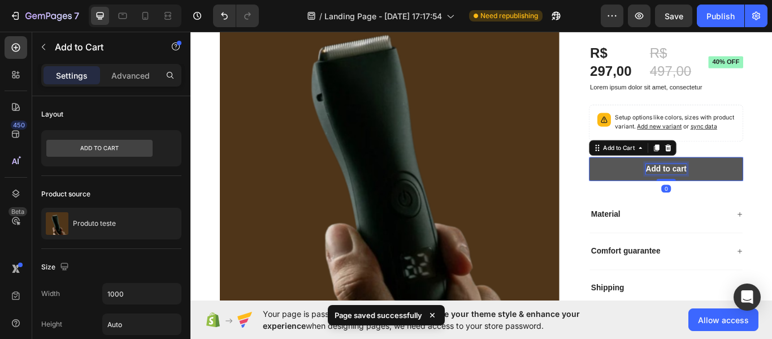
click at [726, 198] on div "Add to cart" at bounding box center [744, 192] width 47 height 12
click at [726, 198] on p "Add to cart" at bounding box center [744, 192] width 47 height 12
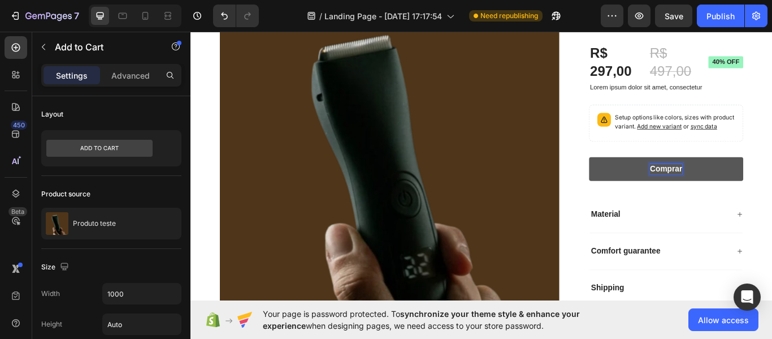
click at [655, 178] on button "Comprar" at bounding box center [745, 192] width 180 height 28
click at [772, 195] on button "Comprar Agora" at bounding box center [745, 192] width 180 height 28
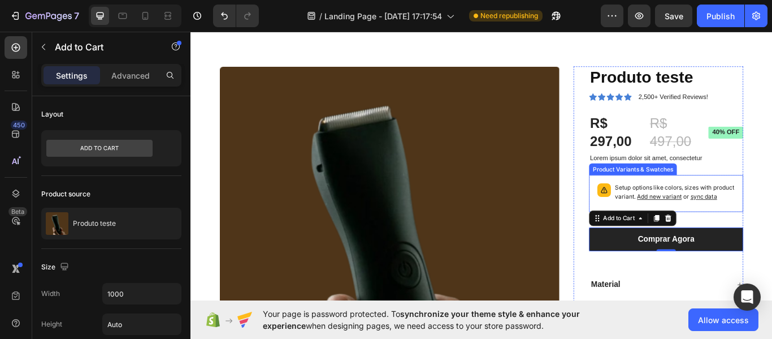
scroll to position [23, 0]
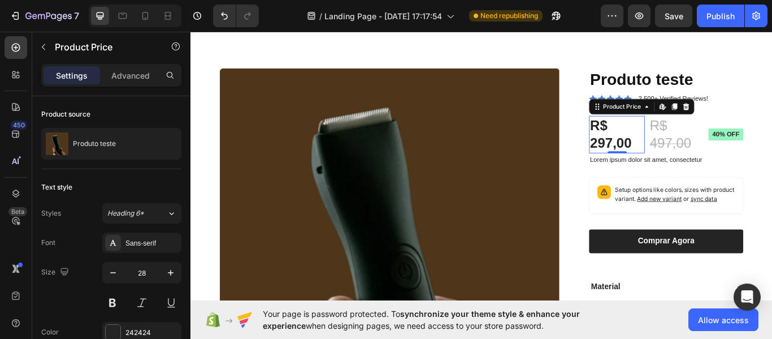
click at [676, 165] on div "R$ 297,00" at bounding box center [687, 152] width 65 height 44
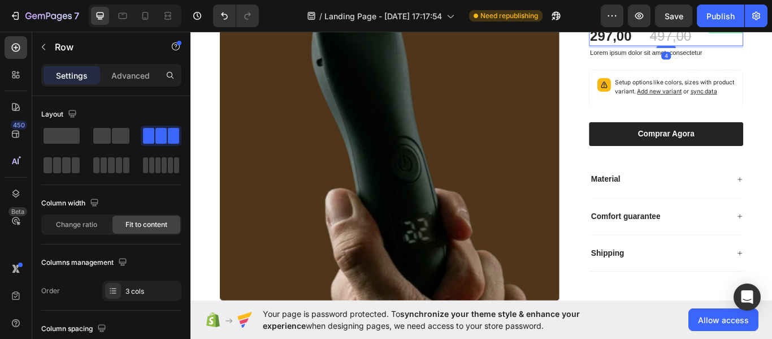
scroll to position [232, 0]
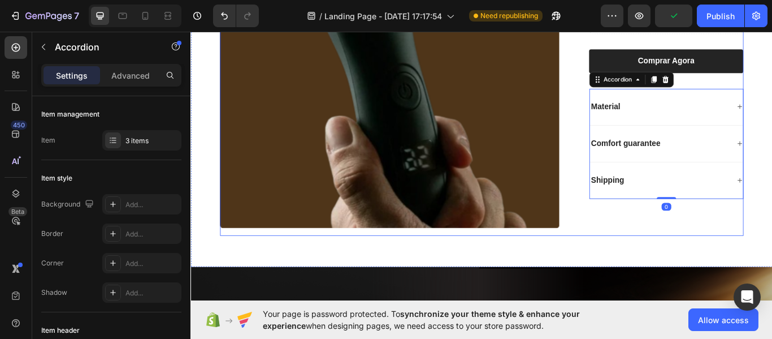
click at [630, 129] on div "Product Images Produto teste Product Title Icon Icon Icon Icon Icon Icon List 2…" at bounding box center [529, 67] width 611 height 405
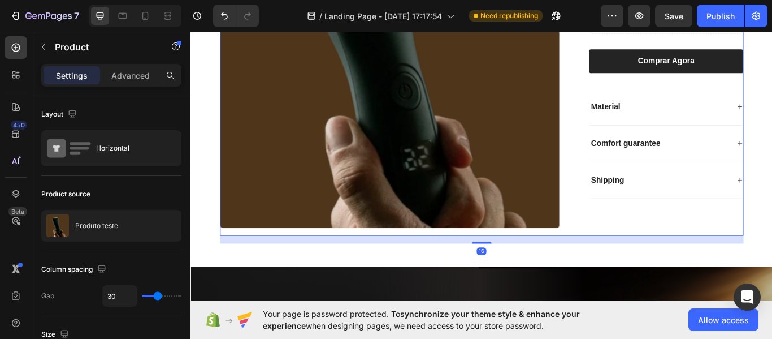
scroll to position [183, 0]
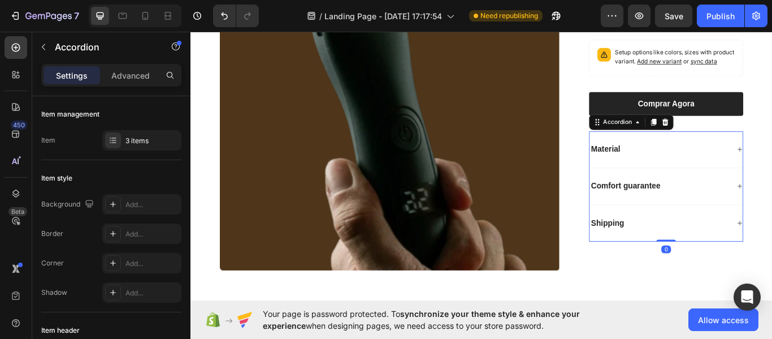
click at [677, 191] on div "Material" at bounding box center [745, 169] width 179 height 43
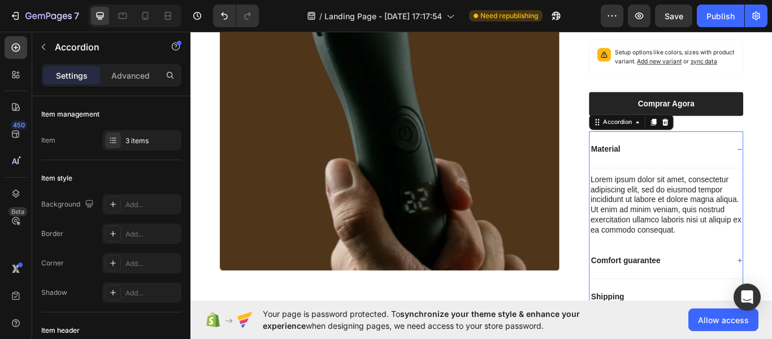
click at [677, 191] on div "Material" at bounding box center [745, 169] width 179 height 43
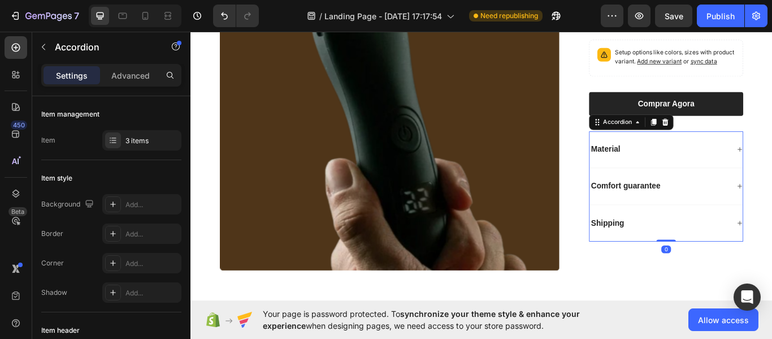
click at [677, 191] on div "Material" at bounding box center [745, 169] width 179 height 43
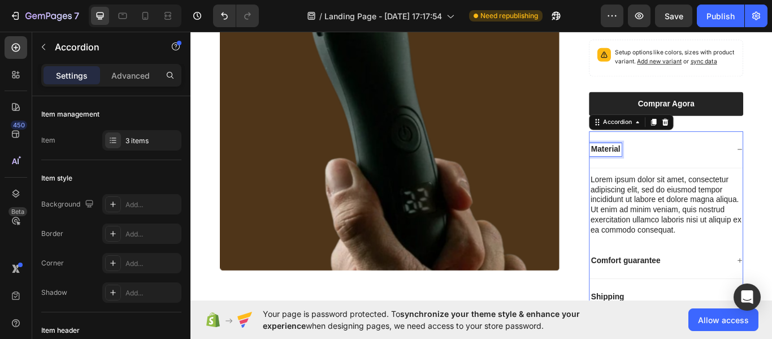
click at [678, 175] on p "Material" at bounding box center [674, 169] width 34 height 12
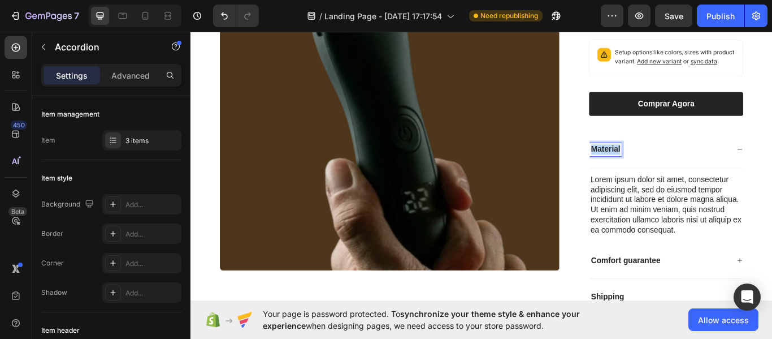
click at [678, 175] on p "Material" at bounding box center [674, 169] width 34 height 12
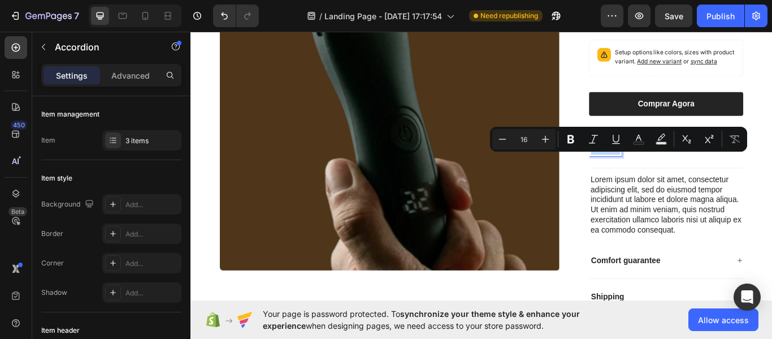
click at [678, 175] on p "Material" at bounding box center [674, 169] width 34 height 12
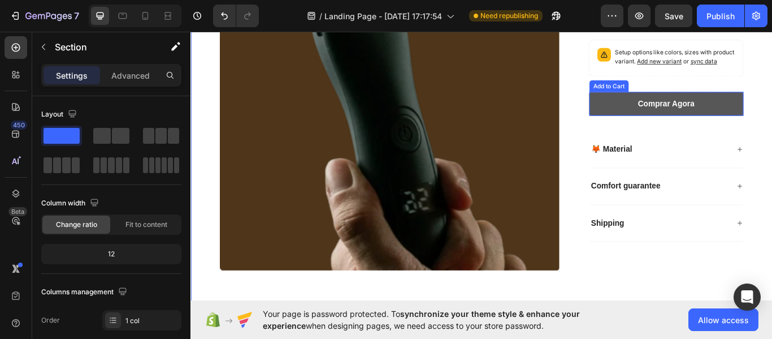
scroll to position [0, 0]
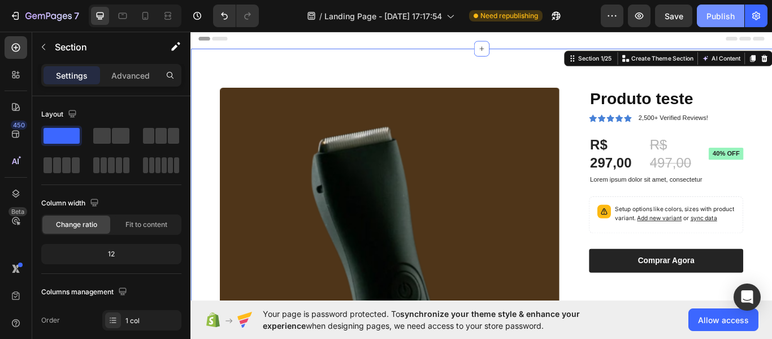
click at [713, 10] on div "Publish" at bounding box center [721, 16] width 28 height 12
click at [144, 18] on icon at bounding box center [145, 15] width 11 height 11
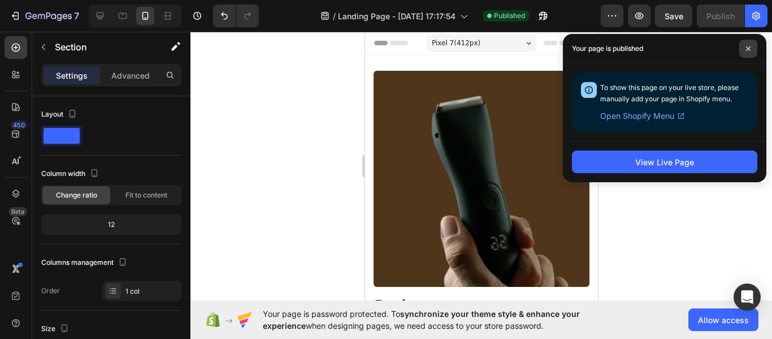
click at [749, 50] on icon at bounding box center [749, 49] width 6 height 6
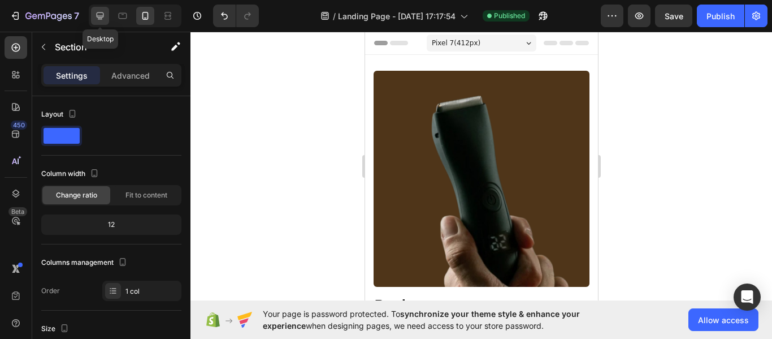
click at [98, 12] on icon at bounding box center [100, 15] width 7 height 7
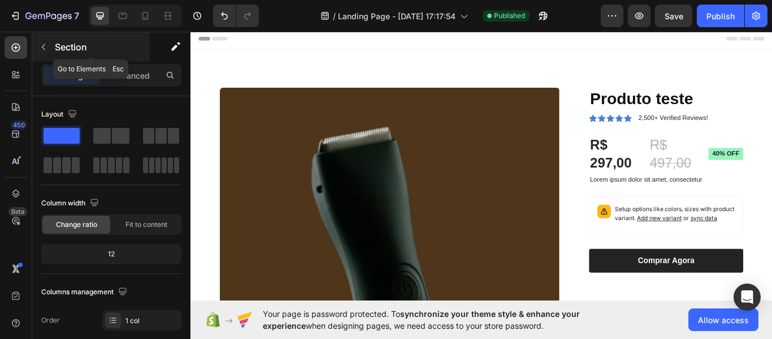
click at [43, 47] on icon "button" at bounding box center [43, 47] width 3 height 6
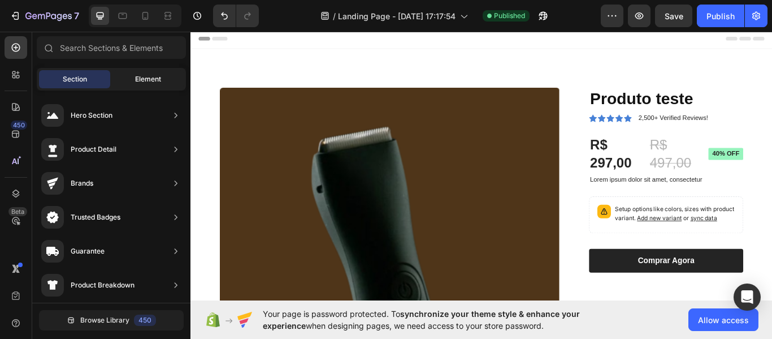
click at [155, 73] on div "Element" at bounding box center [147, 79] width 71 height 18
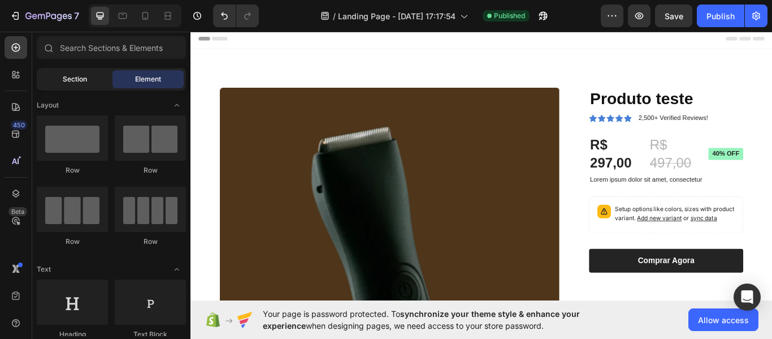
click at [81, 78] on span "Section" at bounding box center [75, 79] width 24 height 10
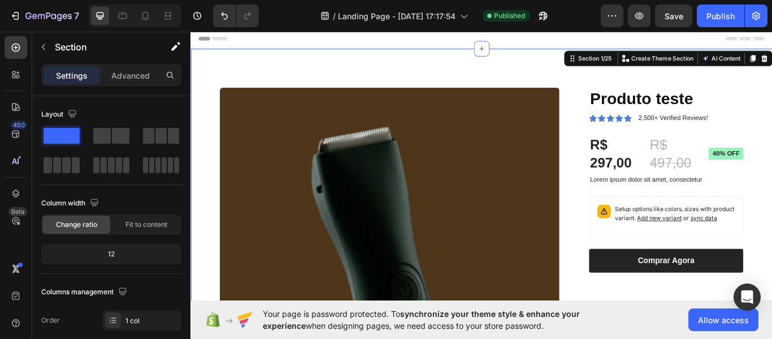
click at [584, 67] on div "Product Images Produto teste Product Title Icon Icon Icon Icon Icon Icon List 2…" at bounding box center [530, 295] width 678 height 486
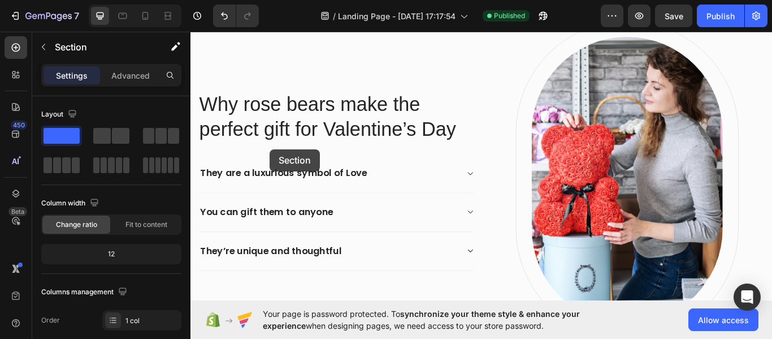
scroll to position [1970, 0]
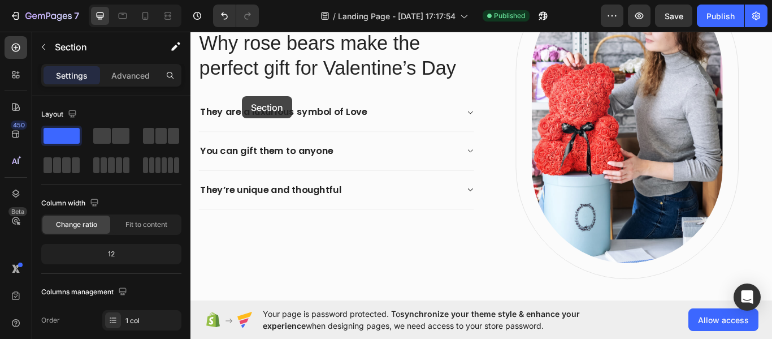
drag, startPoint x: 213, startPoint y: 58, endPoint x: 250, endPoint y: 99, distance: 55.6
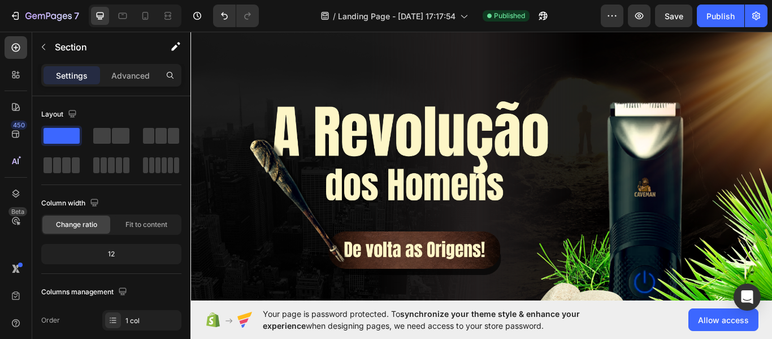
scroll to position [0, 0]
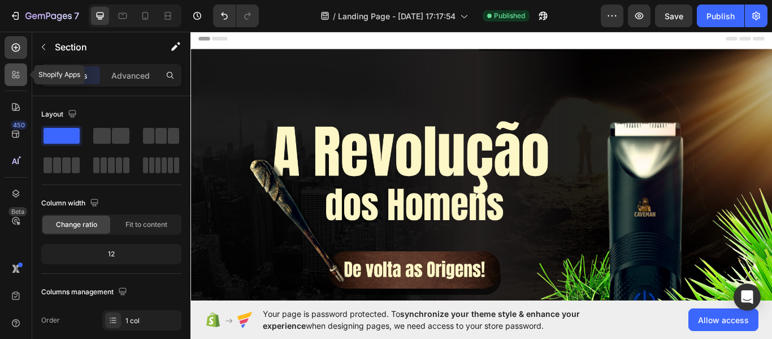
click at [16, 75] on icon at bounding box center [15, 74] width 11 height 11
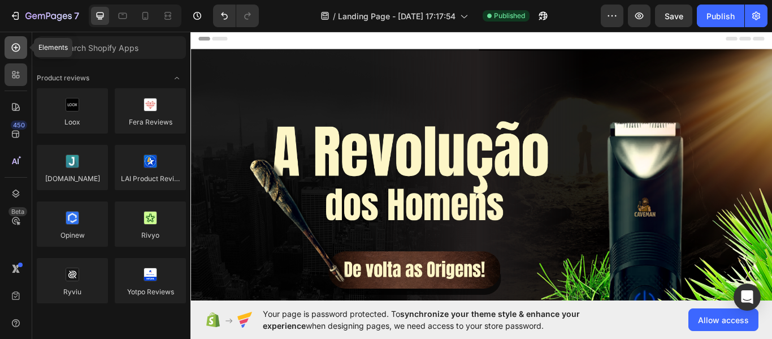
click at [16, 51] on icon at bounding box center [16, 48] width 8 height 8
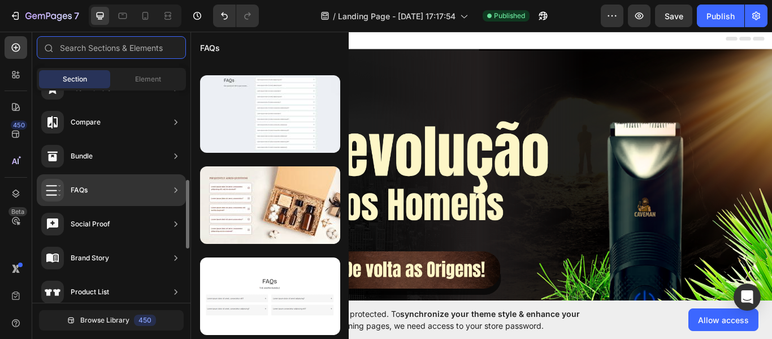
scroll to position [267, 0]
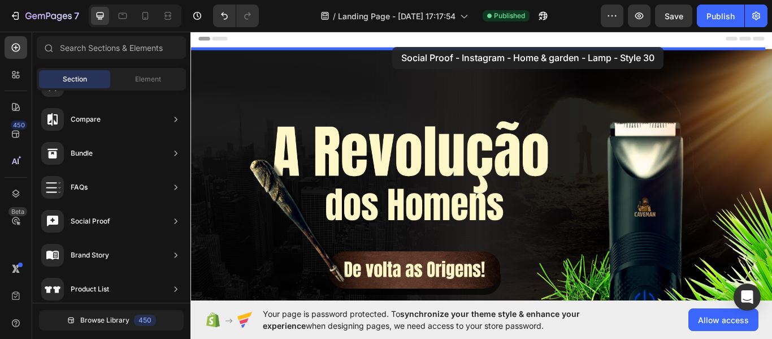
drag, startPoint x: 455, startPoint y: 144, endPoint x: 425, endPoint y: 49, distance: 100.0
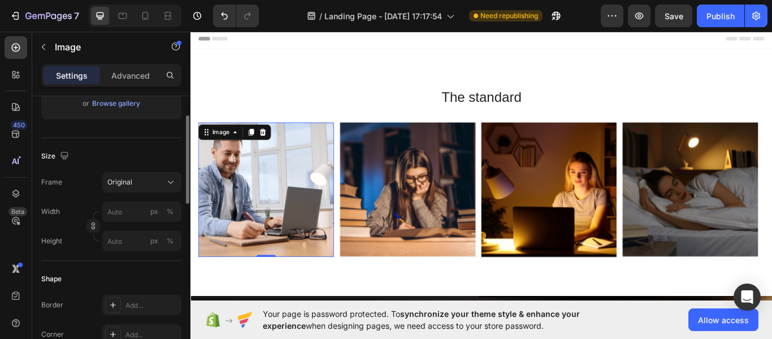
scroll to position [0, 0]
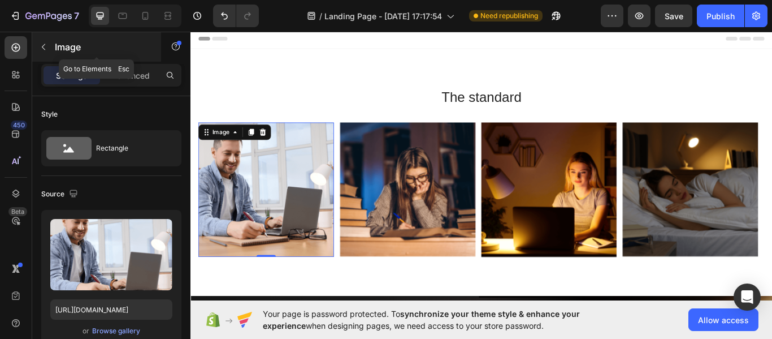
click at [40, 45] on icon "button" at bounding box center [43, 46] width 9 height 9
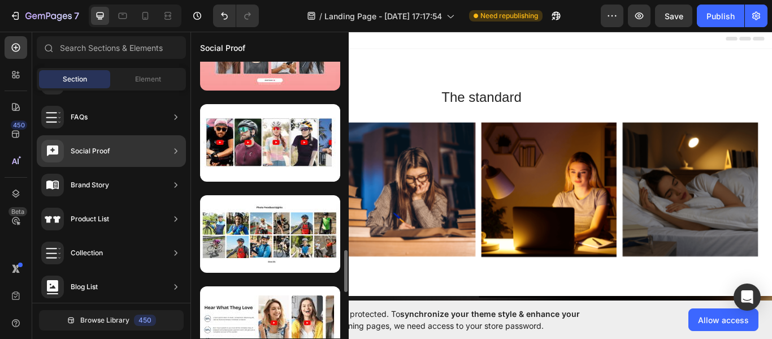
scroll to position [1238, 0]
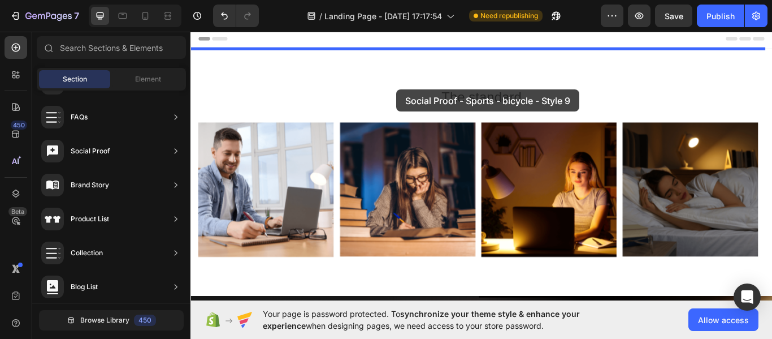
drag, startPoint x: 460, startPoint y: 184, endPoint x: 427, endPoint y: 91, distance: 98.7
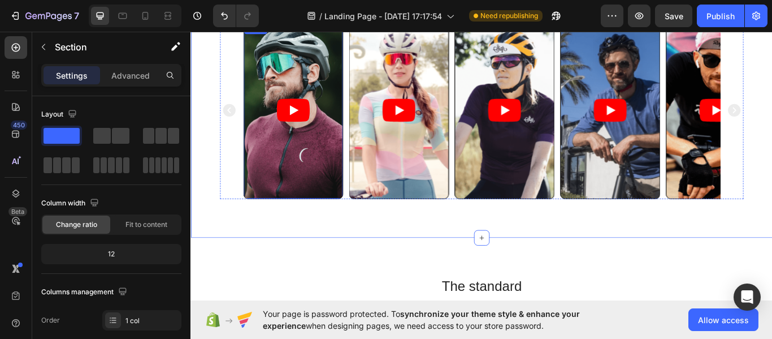
scroll to position [0, 0]
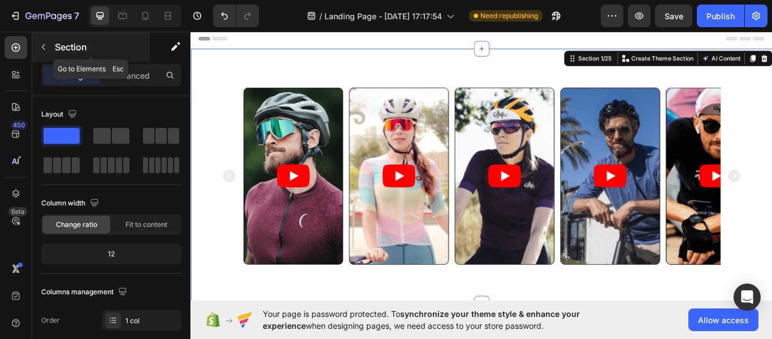
click at [46, 50] on icon "button" at bounding box center [43, 46] width 9 height 9
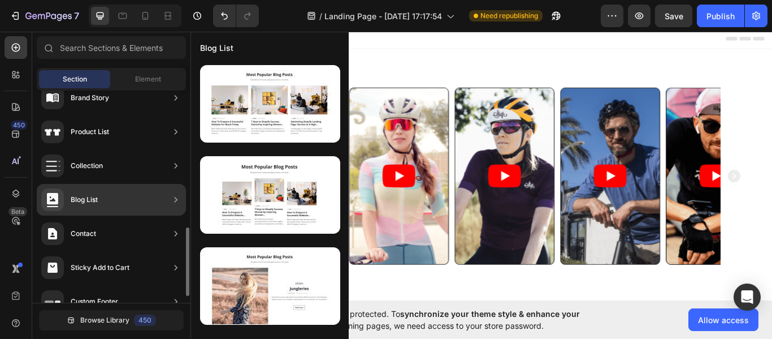
scroll to position [444, 0]
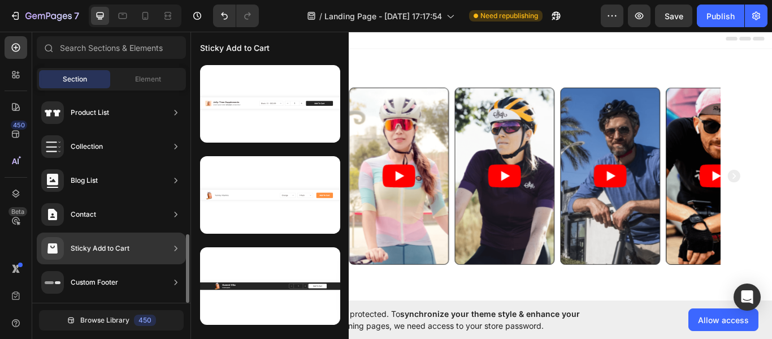
click at [101, 240] on div "Sticky Add to Cart" at bounding box center [85, 248] width 88 height 23
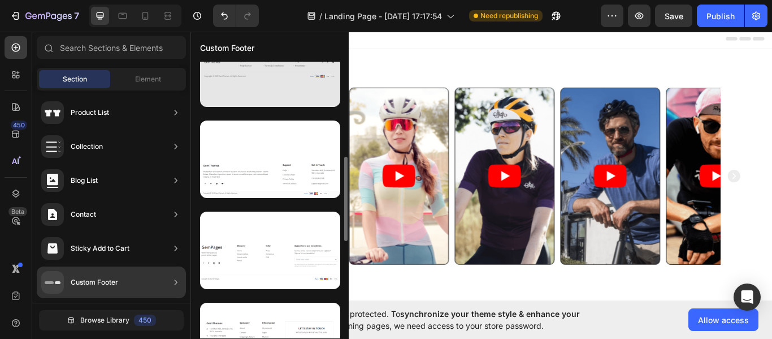
scroll to position [309, 0]
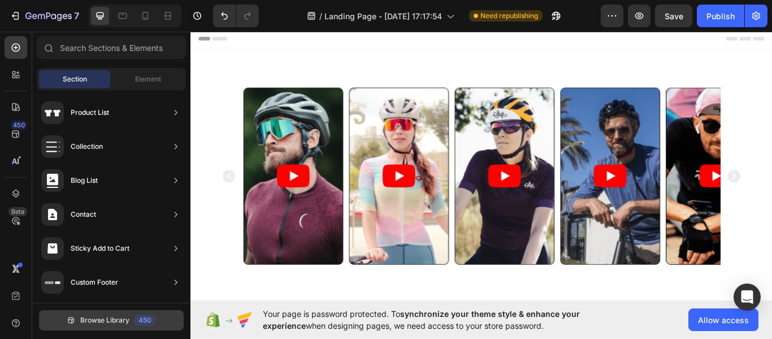
click at [125, 323] on span "Browse Library" at bounding box center [104, 320] width 49 height 10
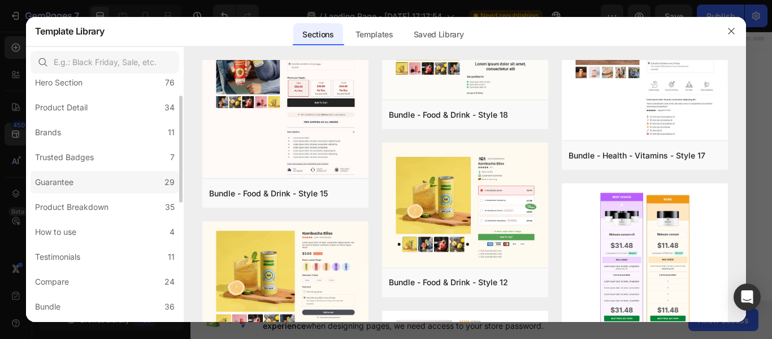
scroll to position [41, 0]
click at [83, 111] on div "Product Detail" at bounding box center [61, 107] width 53 height 14
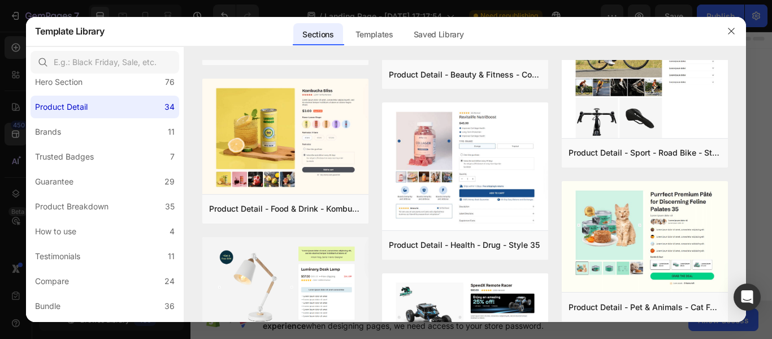
scroll to position [0, 0]
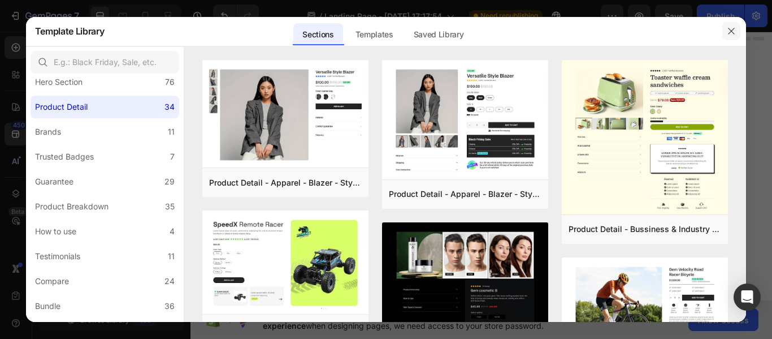
click at [737, 32] on button "button" at bounding box center [731, 31] width 18 height 18
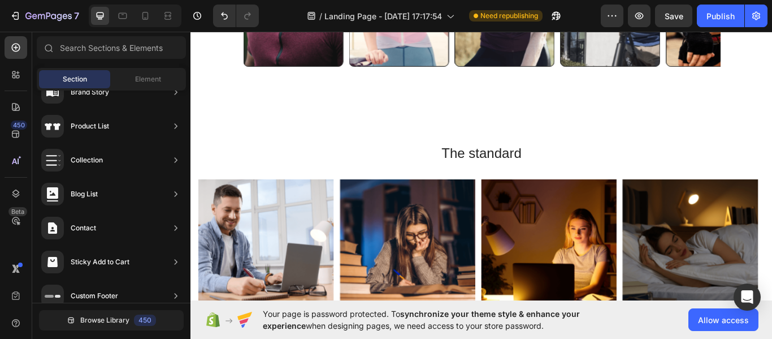
scroll to position [124, 0]
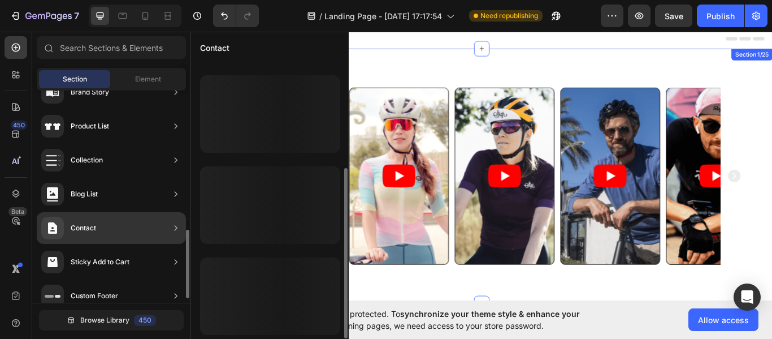
scroll to position [172, 0]
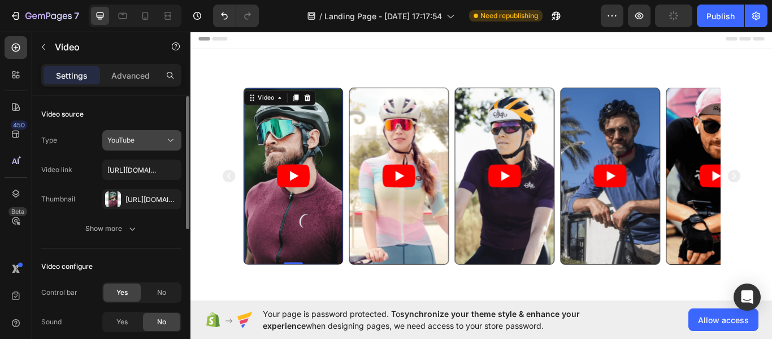
click at [159, 132] on button "YouTube" at bounding box center [141, 140] width 79 height 20
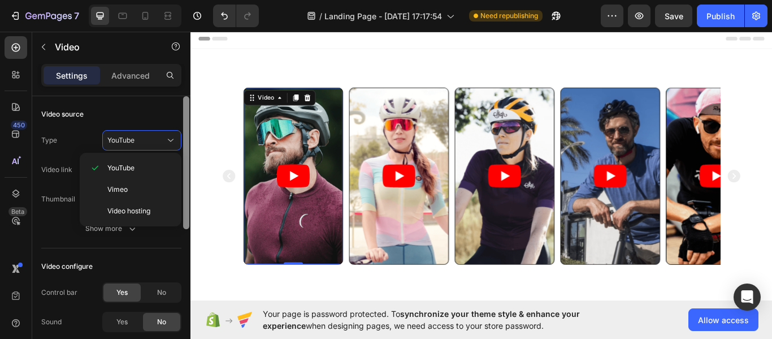
click at [183, 153] on div at bounding box center [186, 162] width 6 height 133
click at [164, 106] on div "Video source" at bounding box center [111, 114] width 140 height 18
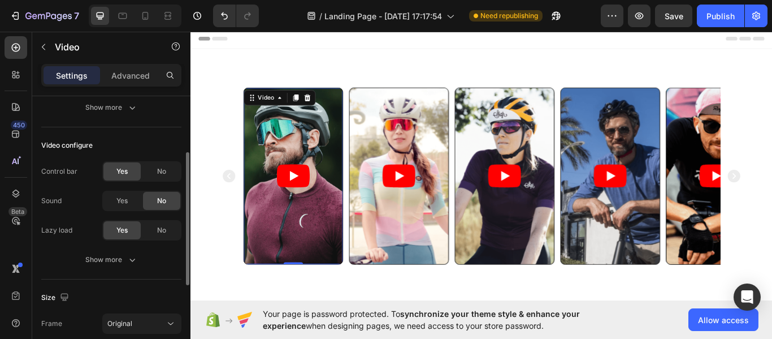
scroll to position [122, 0]
click at [152, 165] on div "No" at bounding box center [161, 170] width 37 height 18
click at [128, 170] on span "Yes" at bounding box center [121, 170] width 11 height 10
click at [120, 197] on span "Yes" at bounding box center [121, 199] width 11 height 10
click at [165, 192] on div "No" at bounding box center [161, 200] width 37 height 18
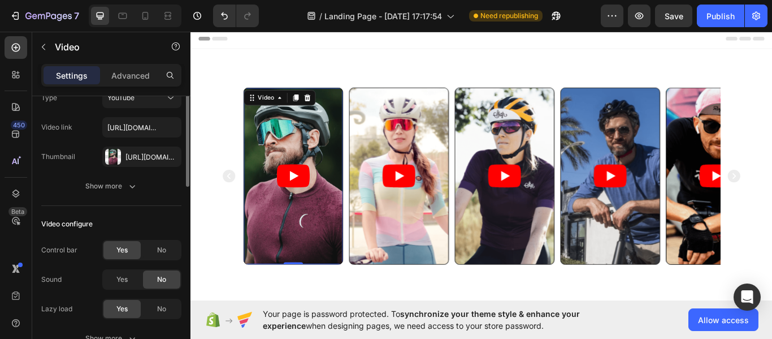
scroll to position [0, 0]
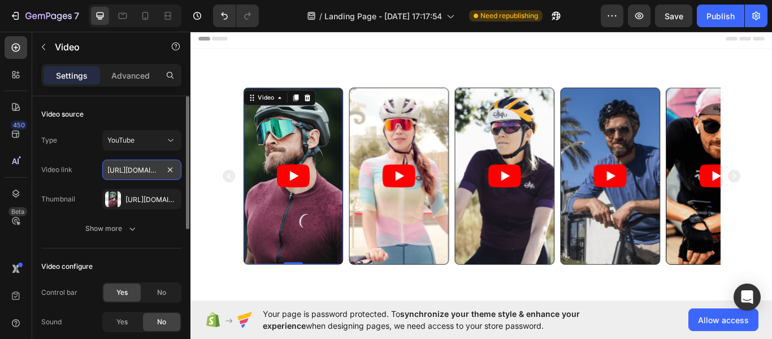
click at [143, 171] on input "https://www.youtube.com/watch?v=cyzh48XRS4M" at bounding box center [141, 169] width 79 height 20
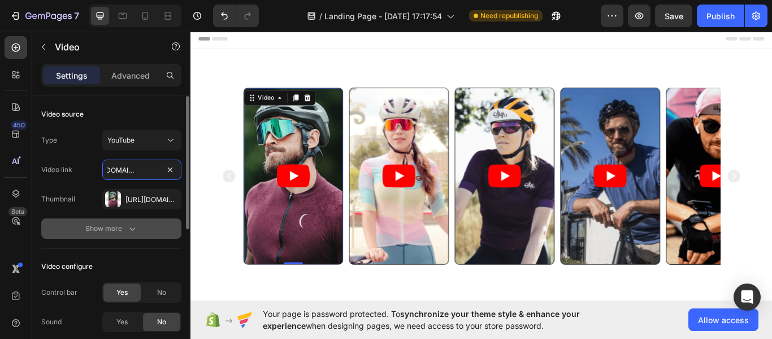
type input "https://www.youtube.com/shorts/g_qlVD9yIcc?feature=share"
click at [152, 228] on button "Show more" at bounding box center [111, 228] width 140 height 20
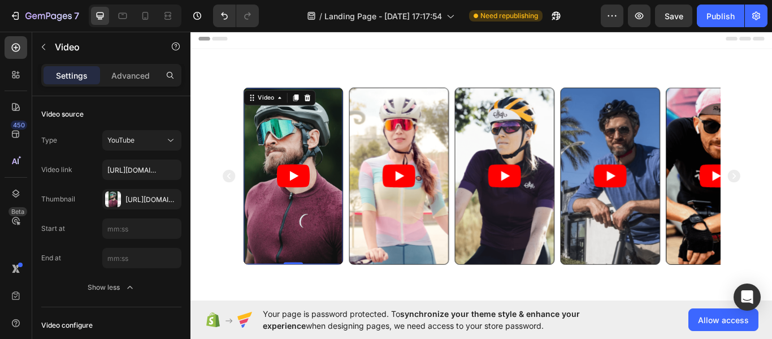
scroll to position [275, 0]
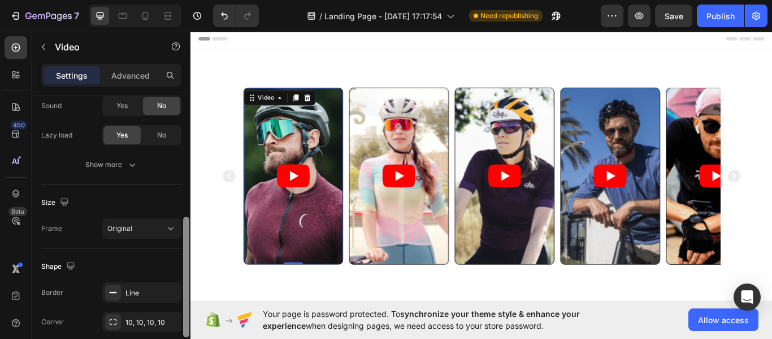
click at [183, 212] on div at bounding box center [186, 233] width 8 height 275
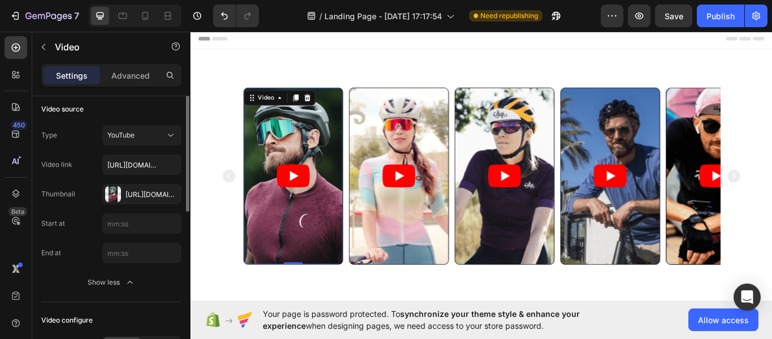
scroll to position [0, 0]
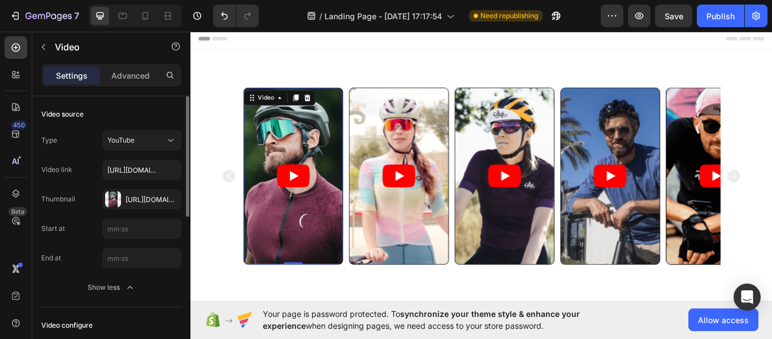
click at [66, 190] on div "Thumbnail" at bounding box center [58, 199] width 34 height 18
click at [69, 184] on div "Type YouTube Video link https://www.youtube.com/shorts/g_qlVD9yIcc?feature=shar…" at bounding box center [111, 169] width 140 height 79
click at [140, 194] on div "Https://cdn.Shopify.Com/s/files/1/0699/7308/2251/files/gempages_581682586124813…" at bounding box center [141, 199] width 33 height 10
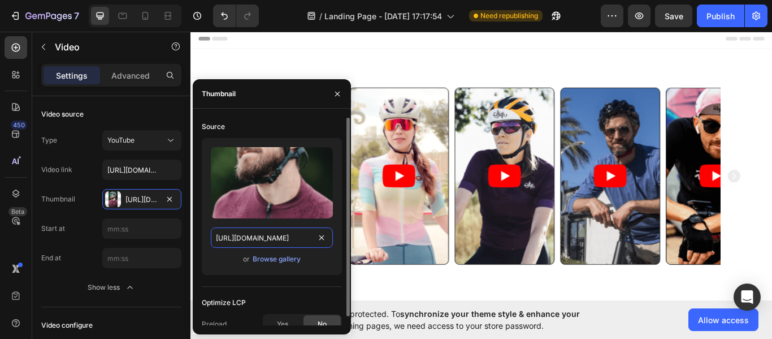
click at [293, 236] on input "https://cdn.shopify.com/s/files/1/0699/7308/2251/files/gempages_581682586124813…" at bounding box center [272, 237] width 122 height 20
paste input "www.youtube.com/shorts/g_qlVD9yIcc?feature=share"
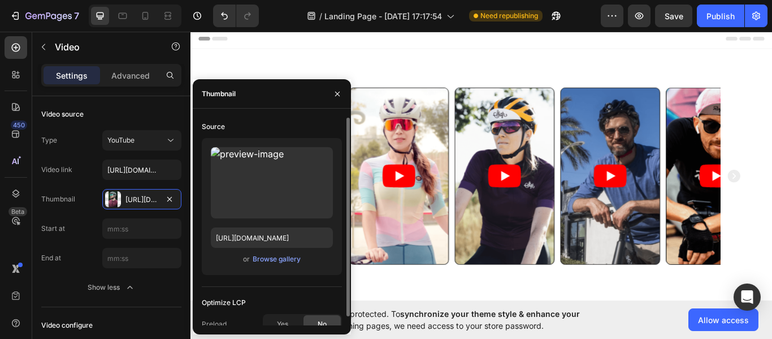
click at [305, 281] on div "Upload Image https://www.youtube.com/shorts/g_qlVD9yIcc?feature=share or Browse…" at bounding box center [272, 211] width 140 height 146
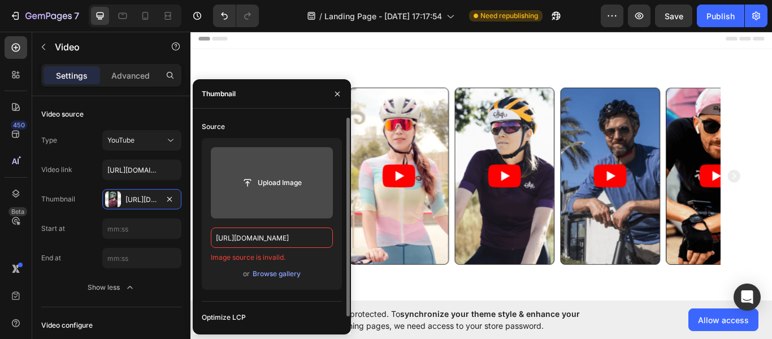
click at [275, 194] on label at bounding box center [272, 182] width 122 height 71
click at [275, 192] on input "file" at bounding box center [272, 182] width 78 height 19
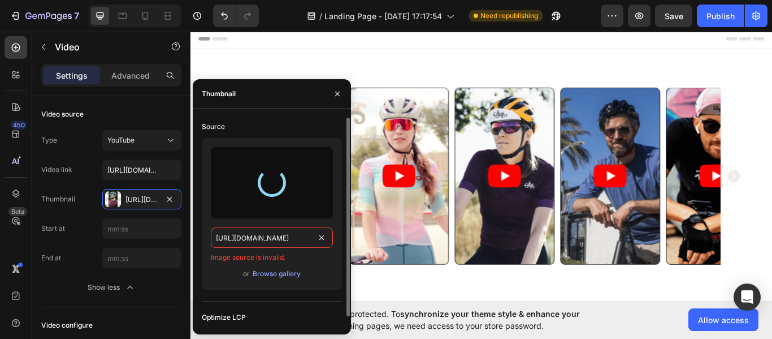
type input "https://cdn.shopify.com/s/files/1/0699/7308/2251/files/gempages_581682586124813…"
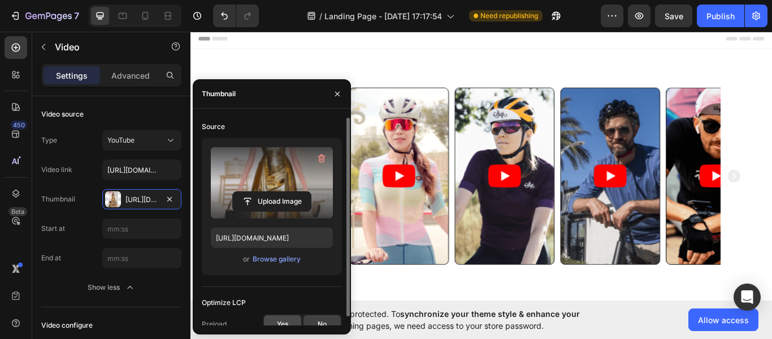
scroll to position [9, 0]
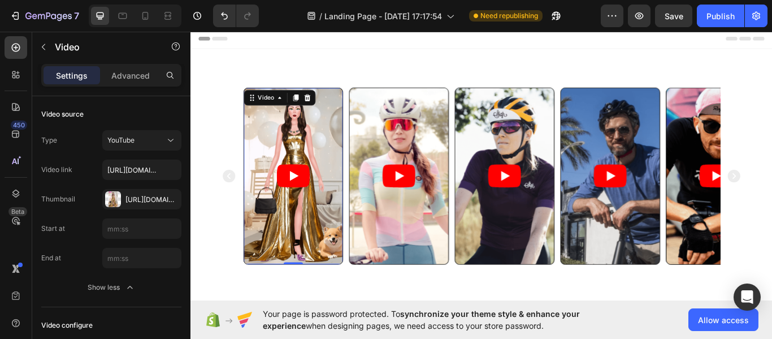
click at [410, 305] on div "Your page is password protected. To synchronize your theme style & enhance your…" at bounding box center [482, 319] width 582 height 38
click at [734, 10] on div "Publish" at bounding box center [721, 16] width 28 height 12
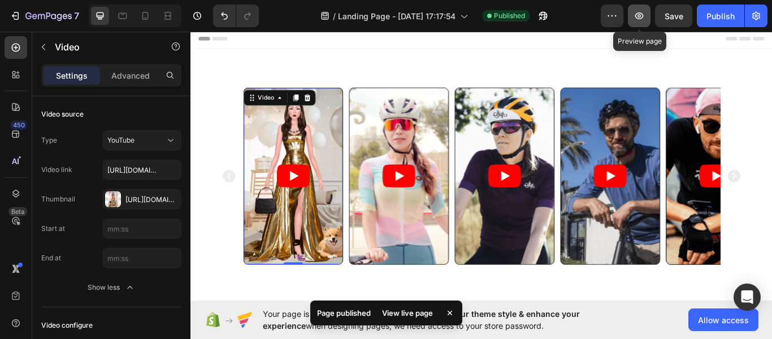
click at [642, 12] on icon "button" at bounding box center [639, 15] width 11 height 11
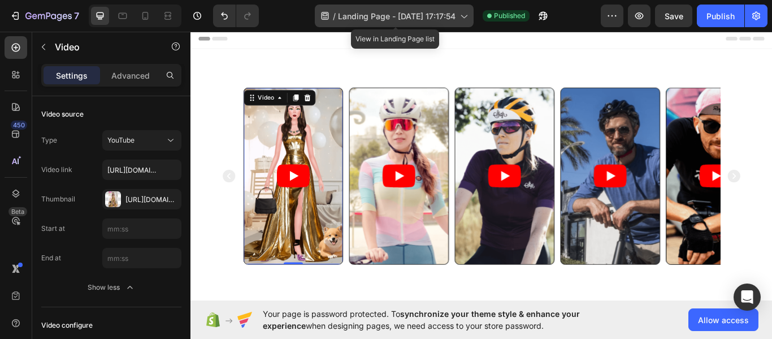
click at [449, 8] on div "/ Landing Page - Aug 26, 17:17:54" at bounding box center [394, 16] width 159 height 23
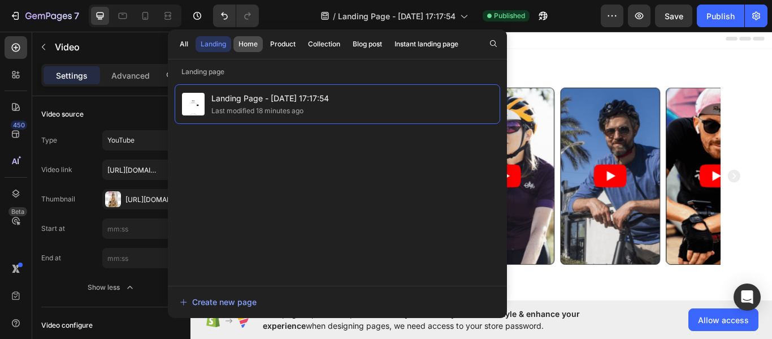
click at [251, 46] on div "Home" at bounding box center [248, 44] width 19 height 10
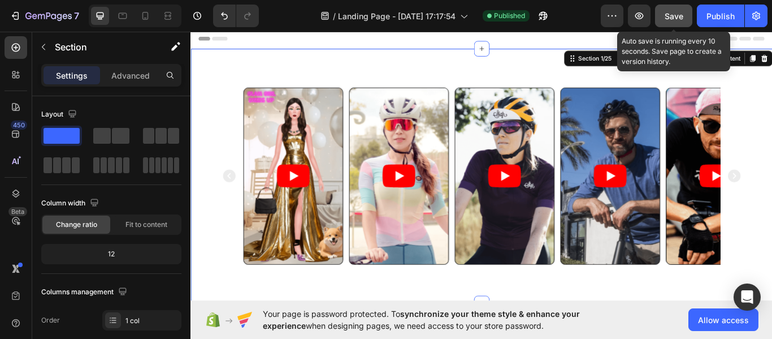
click at [675, 16] on span "Save" at bounding box center [674, 16] width 19 height 10
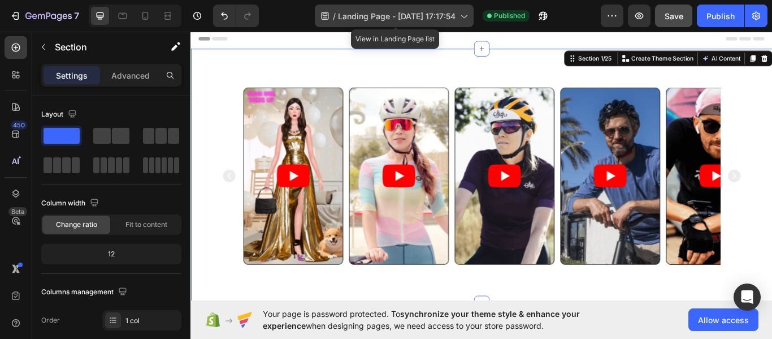
click at [443, 17] on span "Landing Page - Aug 26, 17:17:54" at bounding box center [397, 16] width 118 height 12
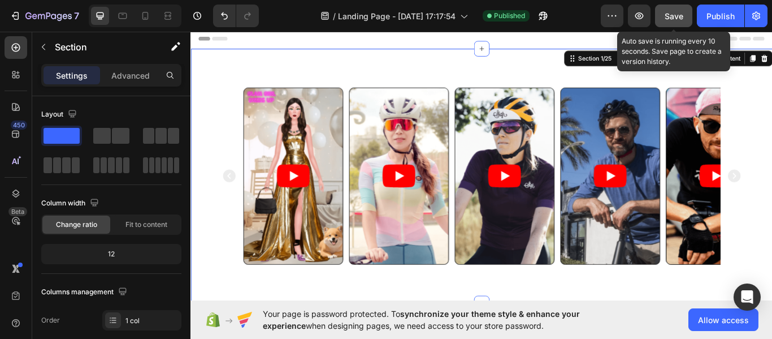
click at [683, 18] on span "Save" at bounding box center [674, 16] width 19 height 10
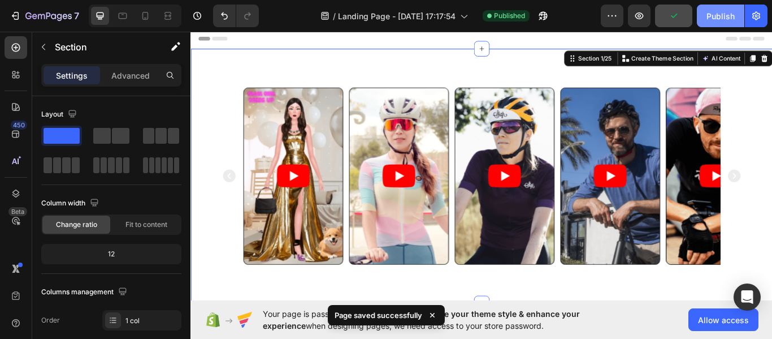
click at [740, 15] on button "Publish" at bounding box center [720, 16] width 47 height 23
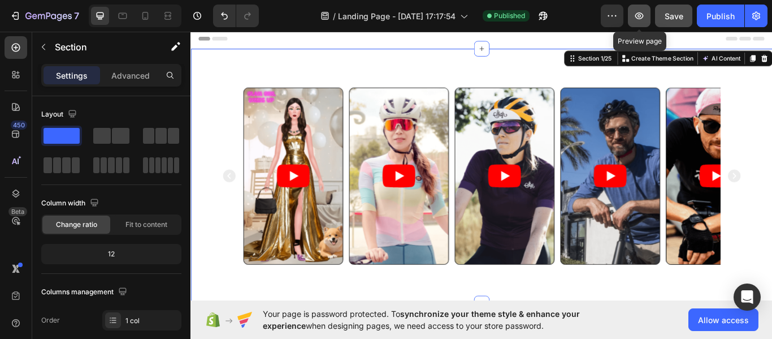
click at [635, 15] on icon "button" at bounding box center [639, 15] width 11 height 11
click at [637, 19] on icon "button" at bounding box center [639, 15] width 11 height 11
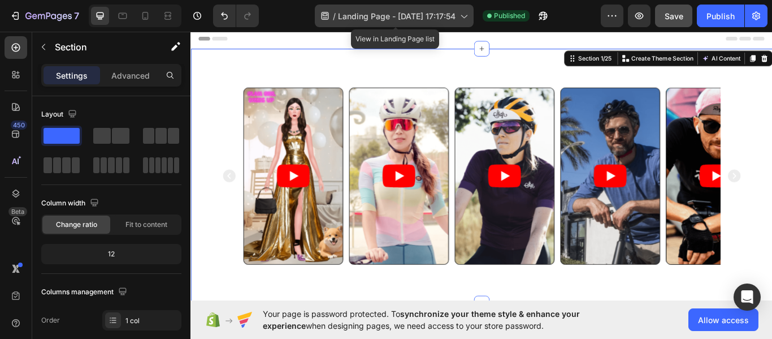
click at [428, 18] on span "Landing Page - Aug 26, 17:17:54" at bounding box center [397, 16] width 118 height 12
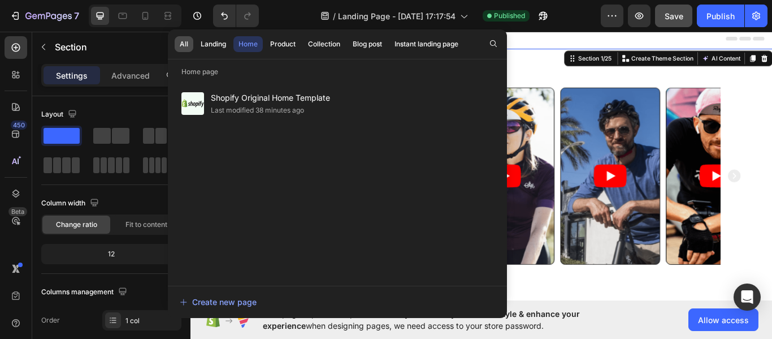
click at [182, 44] on div "All" at bounding box center [184, 44] width 8 height 10
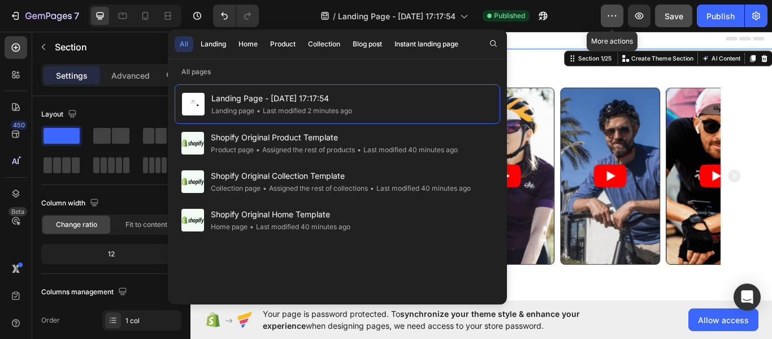
click at [620, 11] on button "button" at bounding box center [612, 16] width 23 height 23
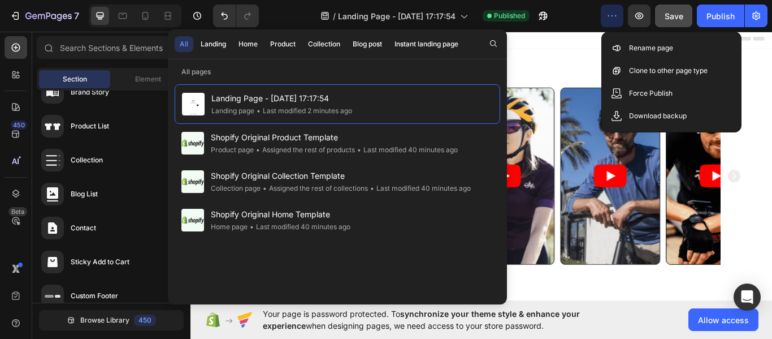
click at [605, 45] on div "Header" at bounding box center [530, 40] width 660 height 23
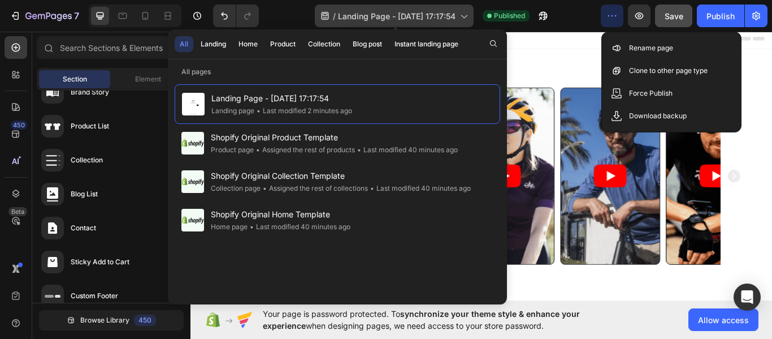
click at [406, 14] on span "Landing Page - Aug 26, 17:17:54" at bounding box center [397, 16] width 118 height 12
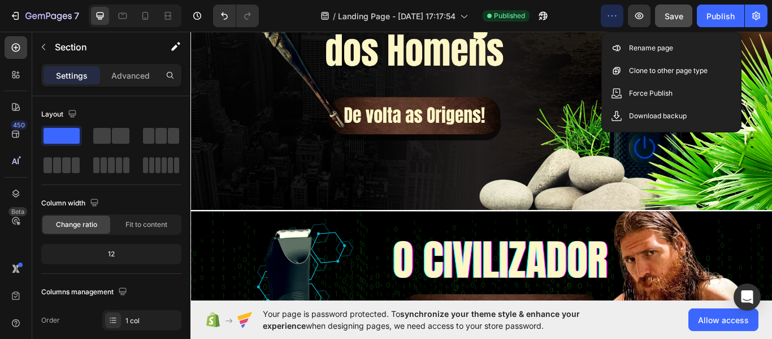
scroll to position [0, 0]
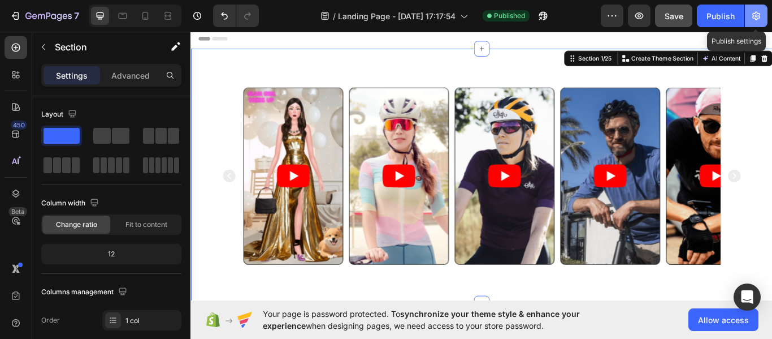
click at [758, 19] on icon "button" at bounding box center [756, 15] width 11 height 11
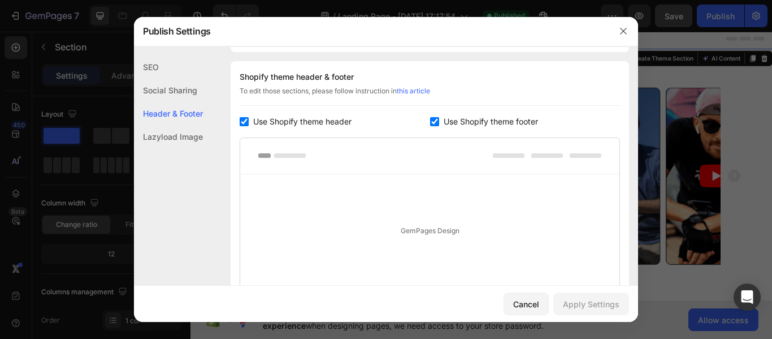
scroll to position [658, 0]
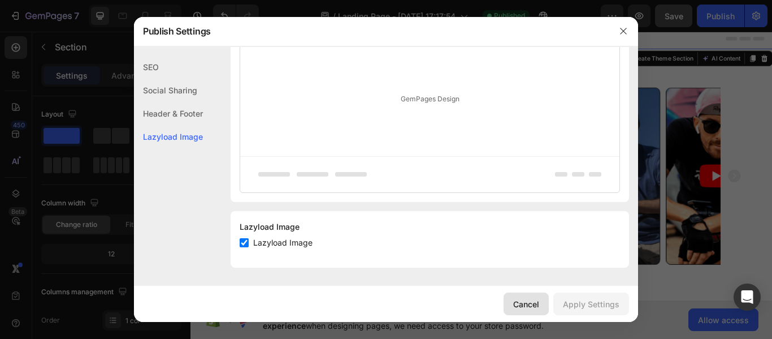
click at [529, 302] on div "Cancel" at bounding box center [526, 304] width 26 height 12
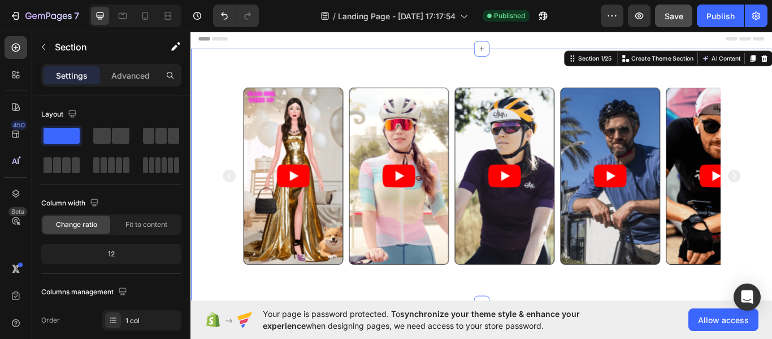
click at [565, 313] on div "Video Video Video Video Video Carousel Section 1/25 You can create reusable sec…" at bounding box center [530, 200] width 678 height 297
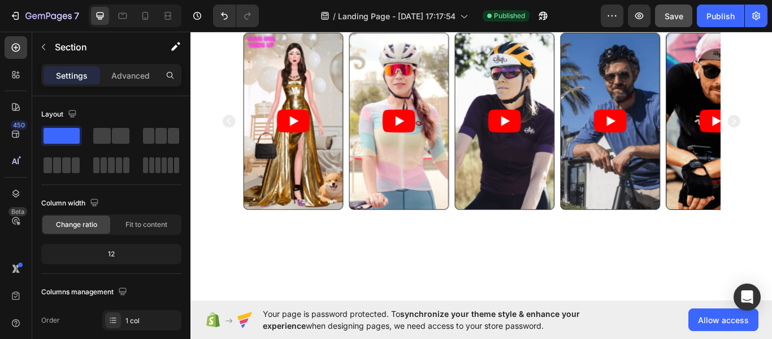
scroll to position [0, 0]
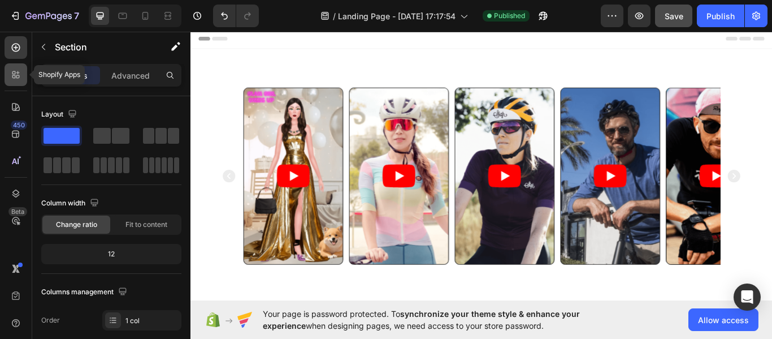
click at [12, 72] on icon at bounding box center [13, 72] width 3 height 3
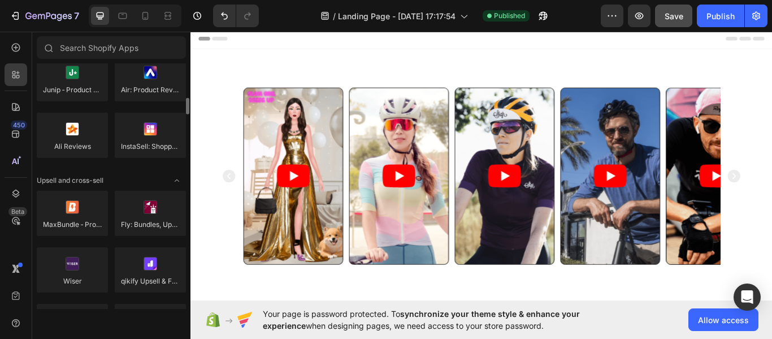
scroll to position [408, 0]
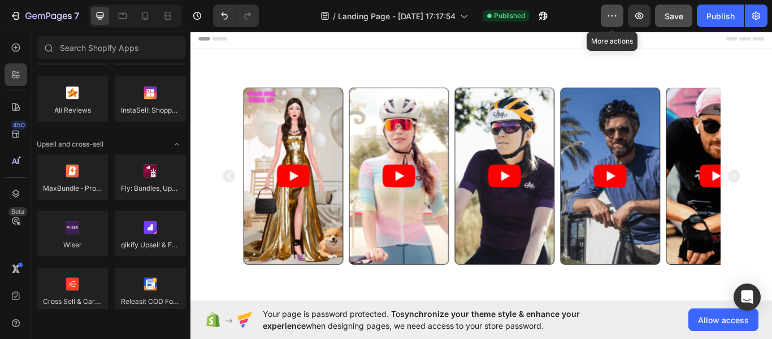
click at [611, 13] on icon "button" at bounding box center [612, 15] width 11 height 11
click at [15, 46] on icon at bounding box center [15, 47] width 11 height 11
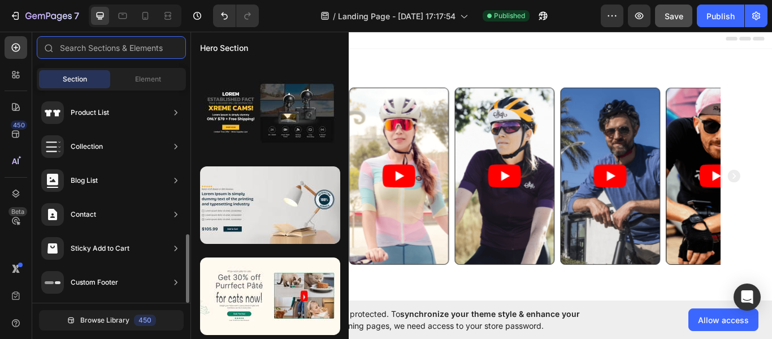
scroll to position [0, 0]
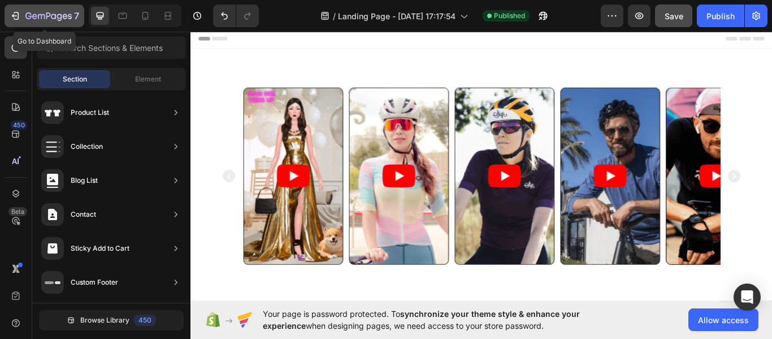
click at [15, 14] on icon "button" at bounding box center [15, 15] width 11 height 11
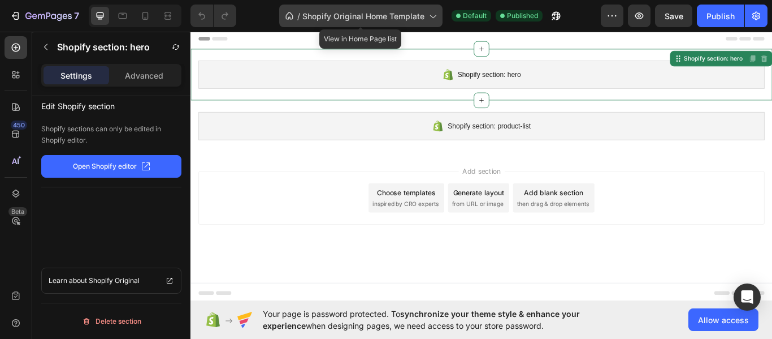
click at [402, 8] on div "/ Shopify Original Home Template" at bounding box center [360, 16] width 163 height 23
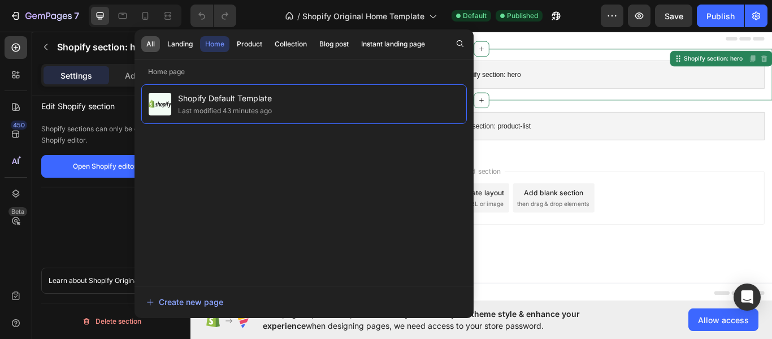
click at [162, 46] on button "All" at bounding box center [180, 44] width 36 height 16
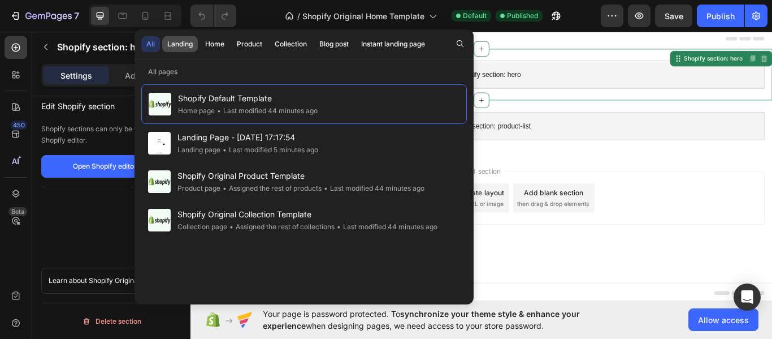
click at [178, 47] on div "Landing" at bounding box center [179, 44] width 25 height 10
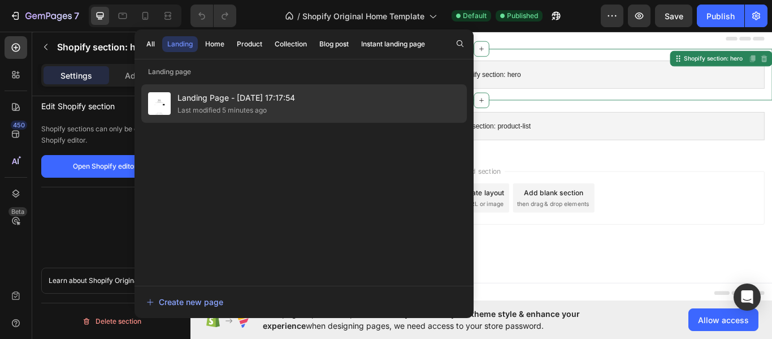
click at [207, 109] on div "Last modified 5 minutes ago" at bounding box center [222, 110] width 89 height 11
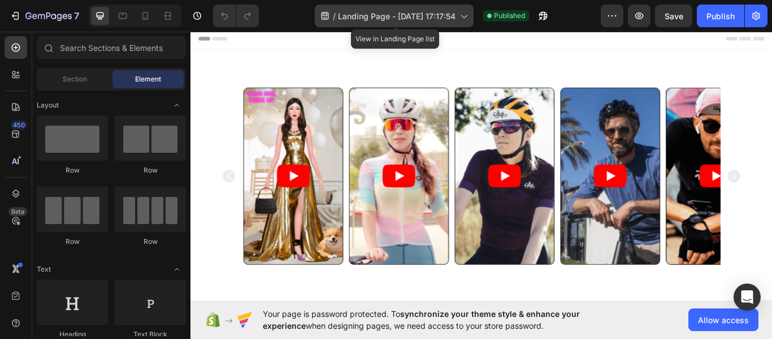
click at [443, 10] on span "Landing Page - [DATE] 17:17:54" at bounding box center [397, 16] width 118 height 12
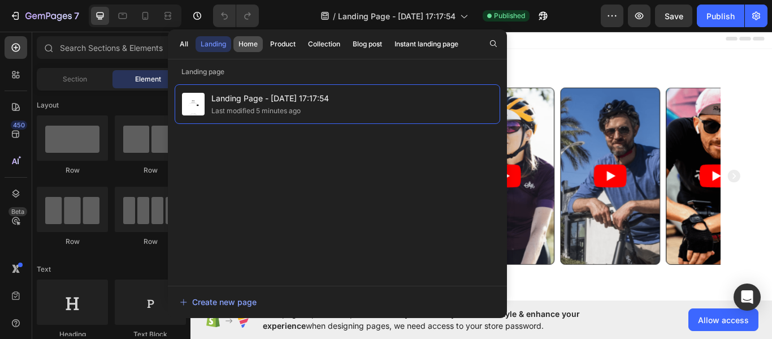
click at [241, 49] on div "Home" at bounding box center [248, 44] width 19 height 10
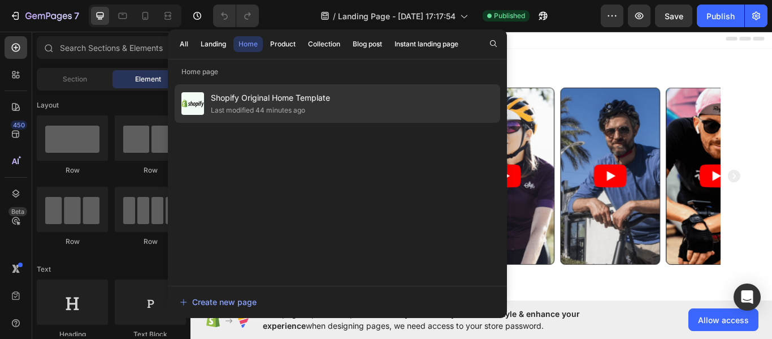
click at [249, 97] on span "Shopify Original Home Template" at bounding box center [270, 98] width 119 height 14
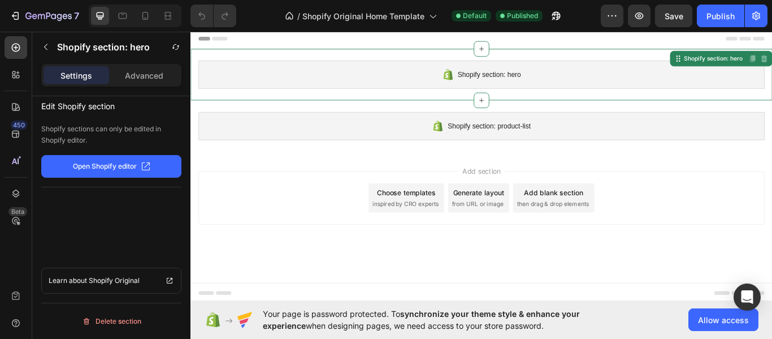
click at [106, 170] on p "Open Shopify editor" at bounding box center [105, 166] width 64 height 10
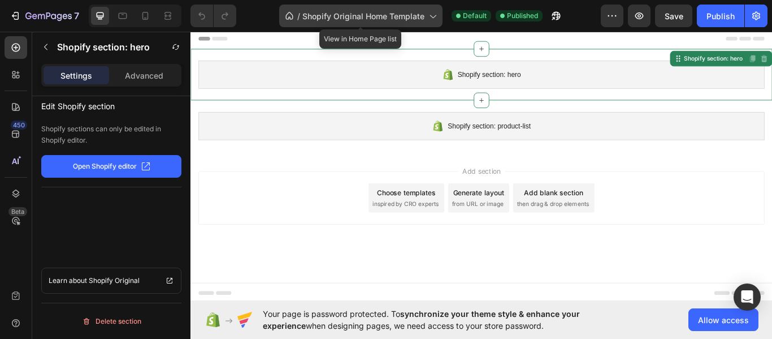
click at [432, 16] on icon at bounding box center [432, 15] width 11 height 11
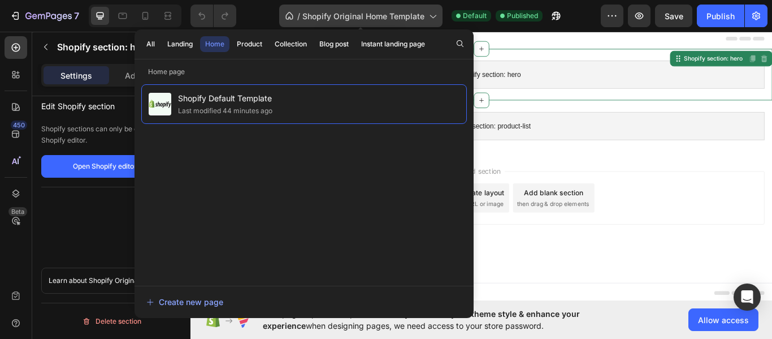
click at [432, 16] on icon at bounding box center [432, 15] width 11 height 11
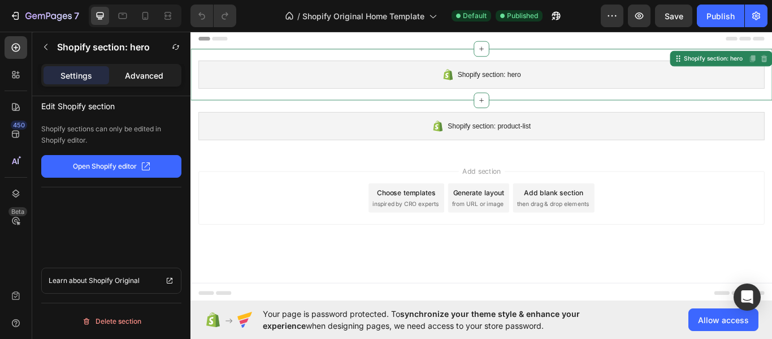
click at [152, 78] on p "Advanced" at bounding box center [144, 76] width 38 height 12
click at [79, 80] on p "Settings" at bounding box center [76, 76] width 32 height 12
click at [66, 132] on p "Shopify sections can only be edited in Shopify editor." at bounding box center [111, 134] width 140 height 23
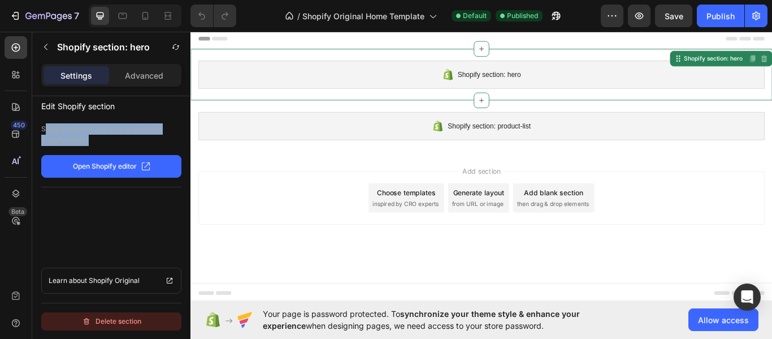
click at [123, 322] on div "Delete section" at bounding box center [111, 321] width 59 height 14
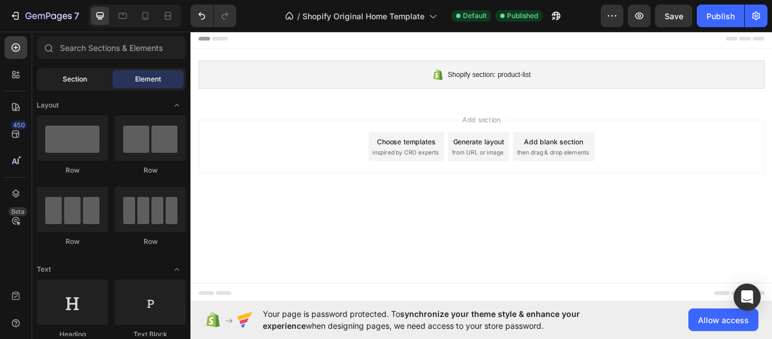
click at [67, 84] on div "Section" at bounding box center [74, 79] width 71 height 18
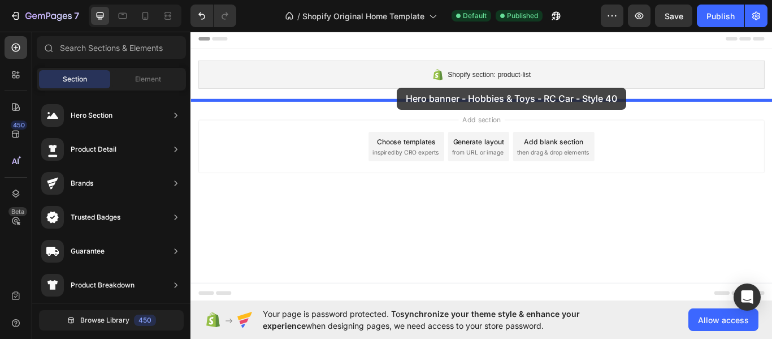
drag, startPoint x: 429, startPoint y: 140, endPoint x: 425, endPoint y: 90, distance: 50.5
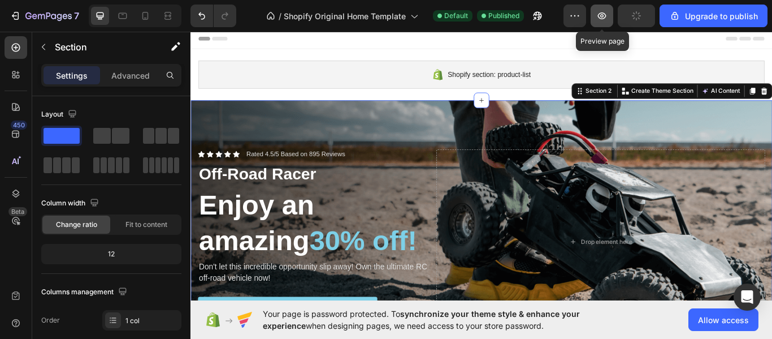
click at [612, 20] on button "button" at bounding box center [602, 16] width 23 height 23
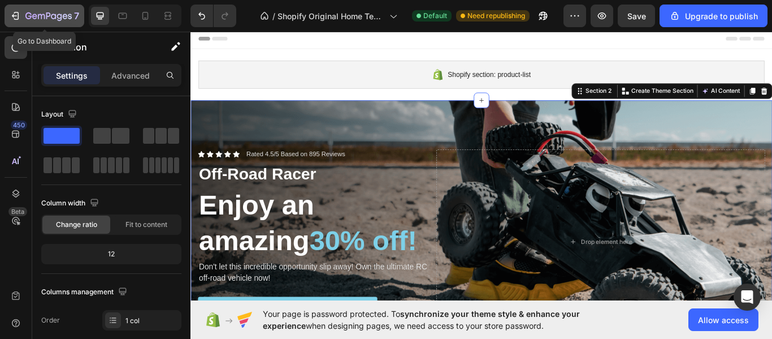
click at [23, 23] on button "7" at bounding box center [45, 16] width 80 height 23
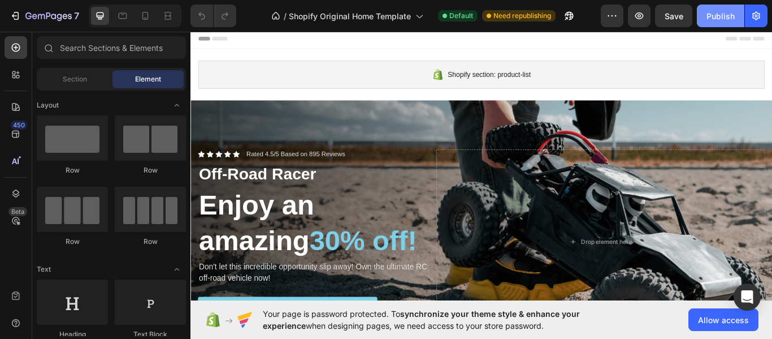
click at [713, 23] on button "Publish" at bounding box center [720, 16] width 47 height 23
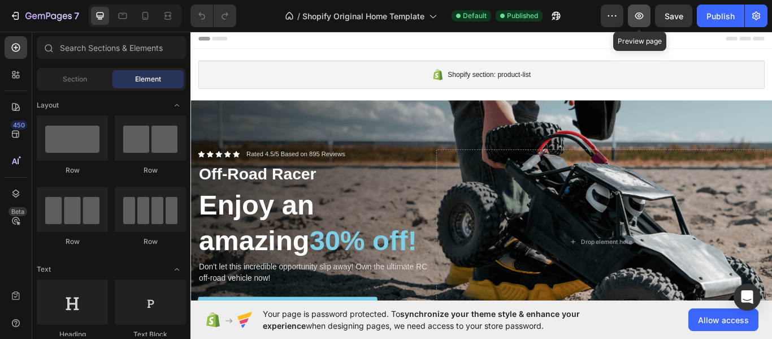
click at [635, 21] on icon "button" at bounding box center [639, 15] width 11 height 11
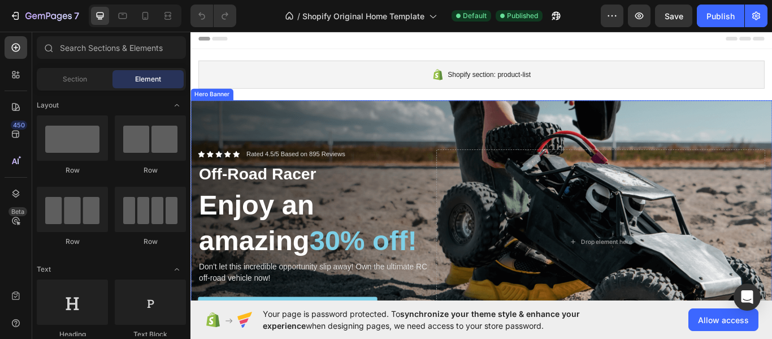
click at [348, 151] on div "Icon Icon Icon Icon Icon Icon List Rated 4.5/5 Based on 895 Reviews Text Block …" at bounding box center [530, 277] width 678 height 252
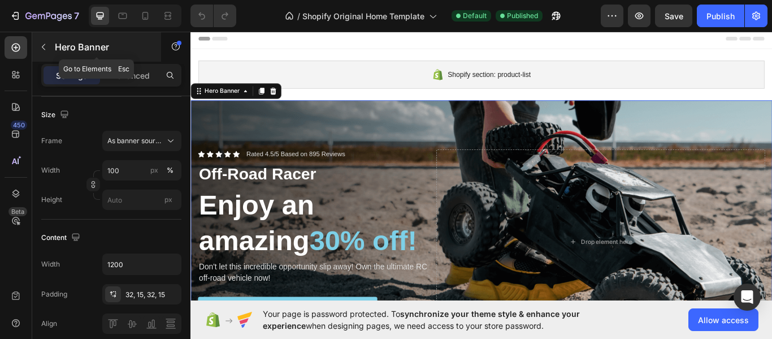
click at [42, 43] on icon "button" at bounding box center [43, 46] width 9 height 9
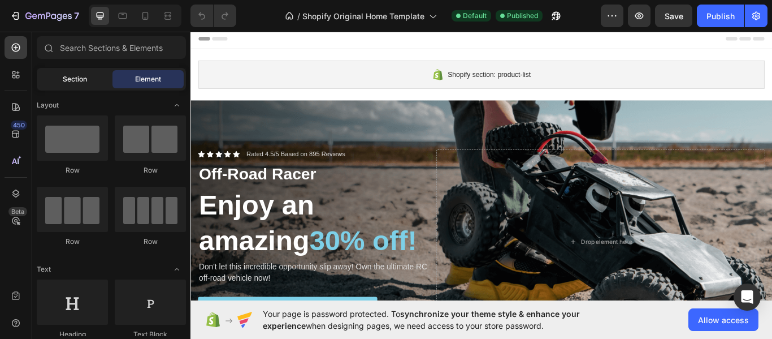
click at [68, 77] on span "Section" at bounding box center [75, 79] width 24 height 10
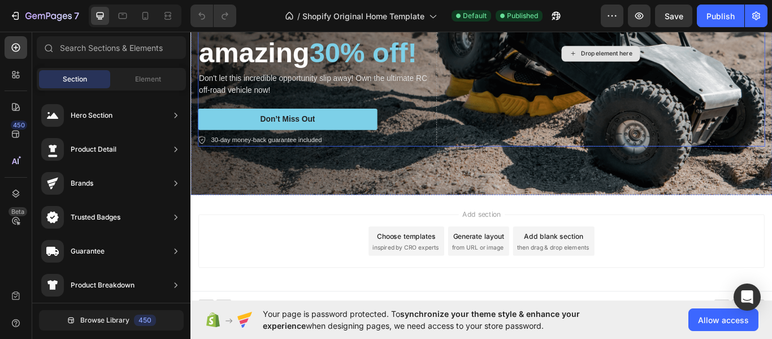
scroll to position [225, 0]
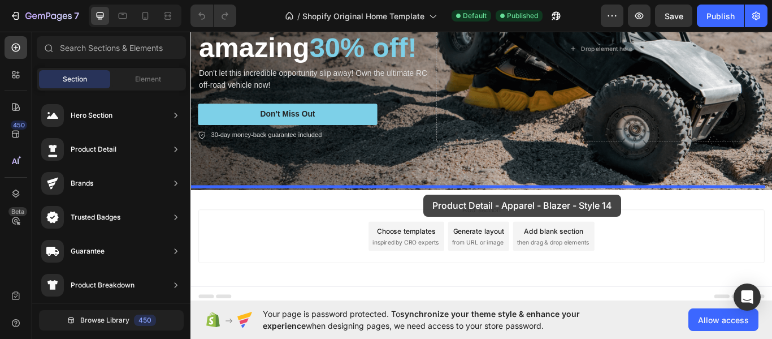
drag, startPoint x: 481, startPoint y: 144, endPoint x: 462, endPoint y: 220, distance: 78.6
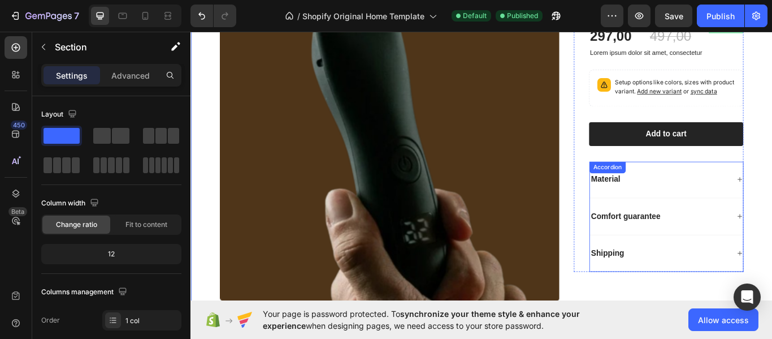
scroll to position [531, 0]
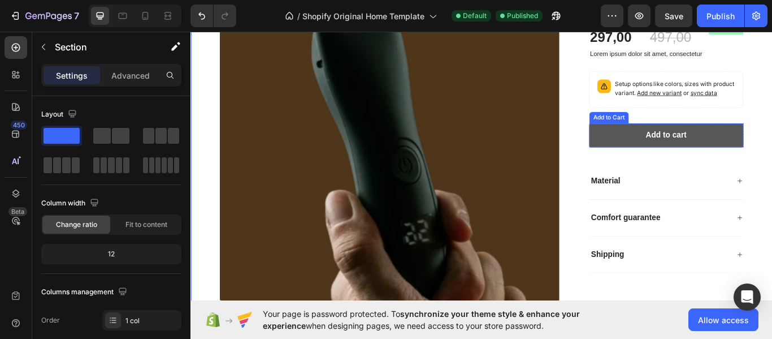
click at [716, 167] on button "Add to cart" at bounding box center [745, 153] width 180 height 28
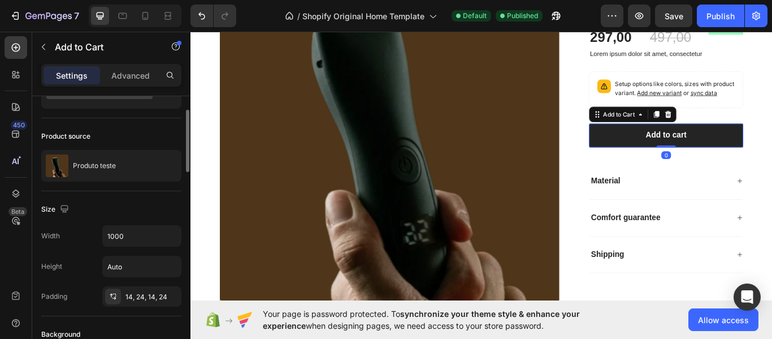
scroll to position [58, 0]
click at [142, 72] on p "Advanced" at bounding box center [130, 76] width 38 height 12
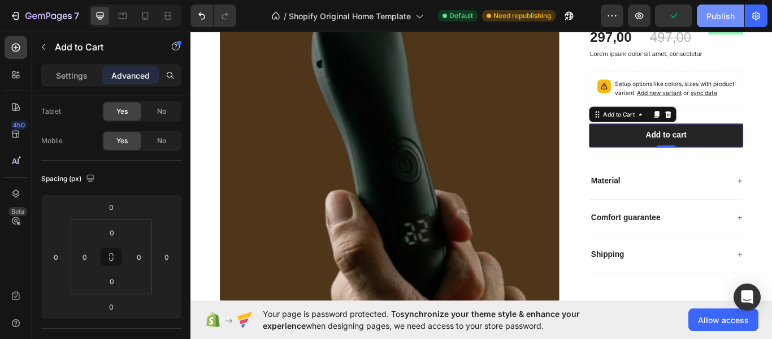
click at [736, 18] on button "Publish" at bounding box center [720, 16] width 47 height 23
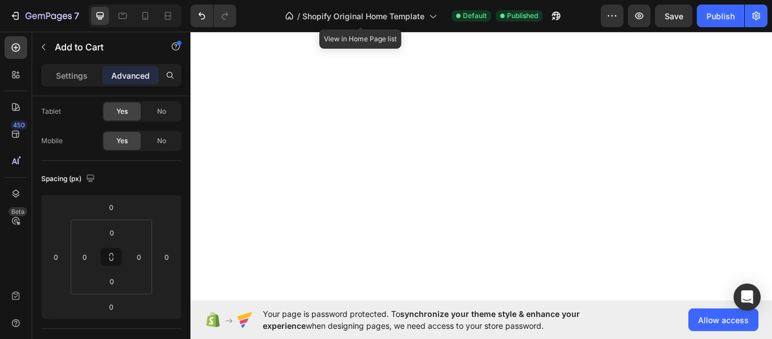
scroll to position [0, 0]
